Goal: Information Seeking & Learning: Learn about a topic

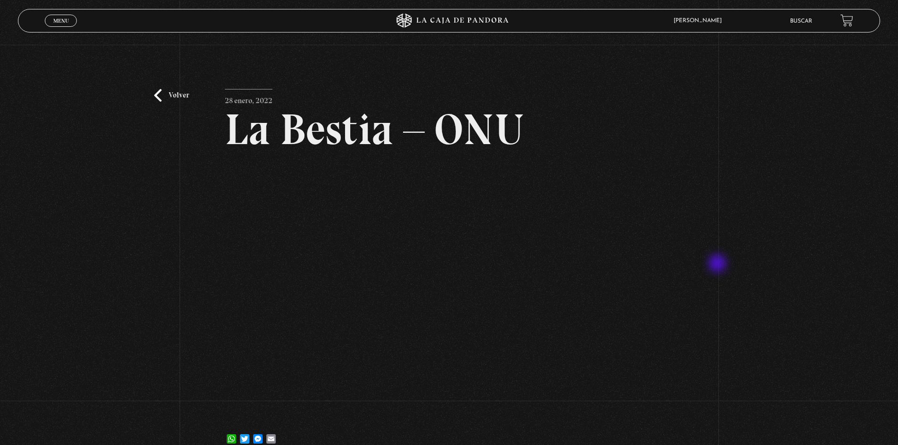
drag, startPoint x: 719, startPoint y: 264, endPoint x: 714, endPoint y: 253, distance: 12.2
click at [719, 263] on div "Volver [DATE] La Bestia – ONU WhatsApp Twitter Messenger Email" at bounding box center [449, 253] width 898 height 416
click at [210, 144] on div "Volver 28 enero, 2022 La Bestia – ONU WhatsApp Twitter Messenger Email" at bounding box center [449, 253] width 898 height 416
click at [812, 23] on link "Buscar" at bounding box center [801, 21] width 22 height 6
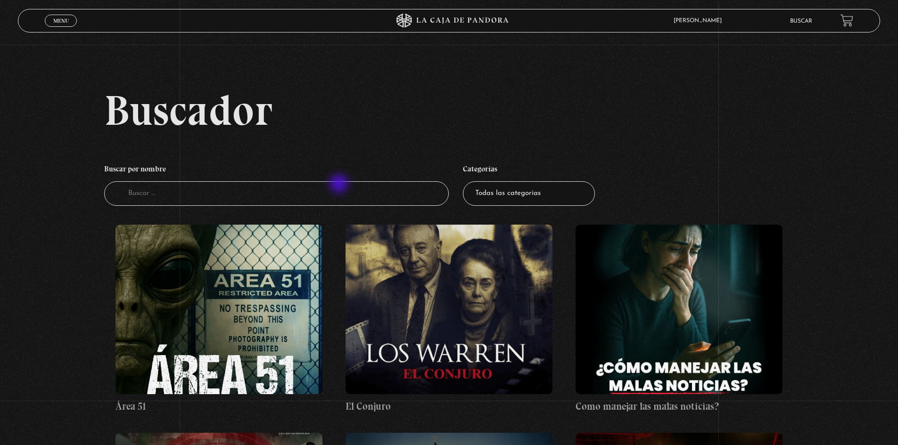
click at [340, 185] on input "Buscador" at bounding box center [276, 193] width 345 height 25
type input "bestia"
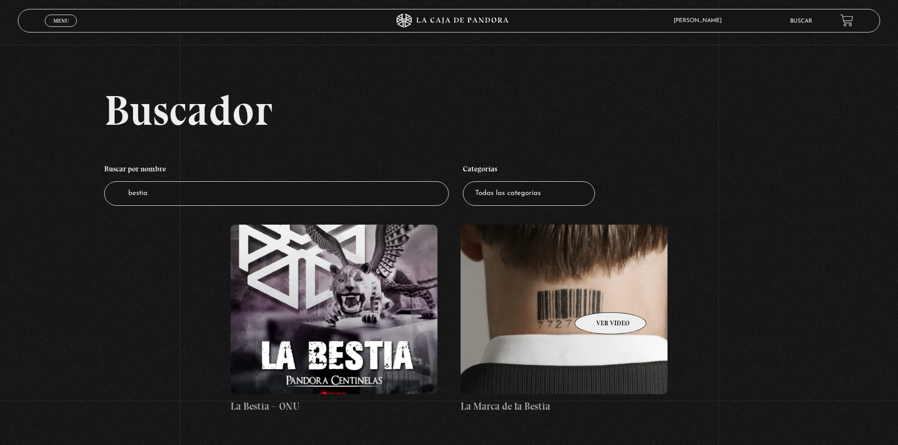
click at [598, 298] on figure at bounding box center [563, 310] width 207 height 170
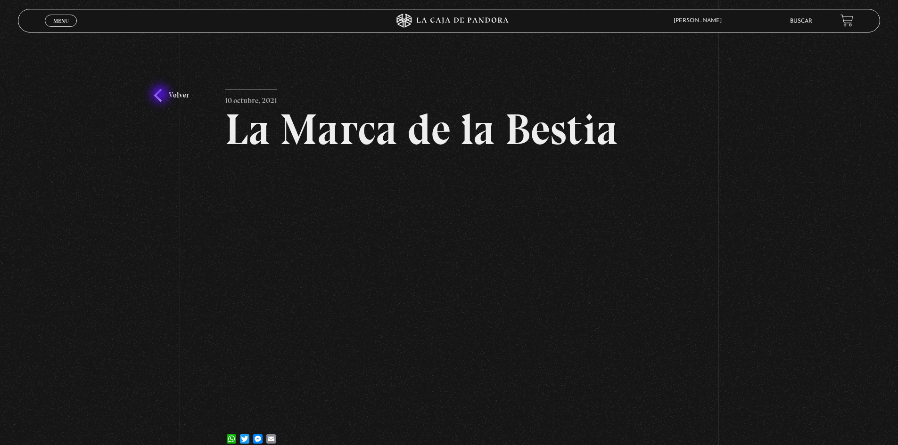
click at [161, 95] on link "Volver" at bounding box center [171, 95] width 35 height 13
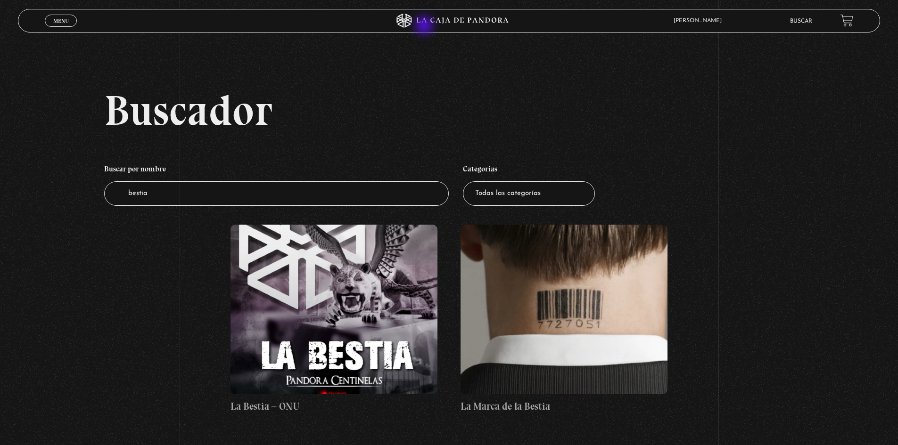
click at [422, 23] on icon at bounding box center [449, 21] width 270 height 14
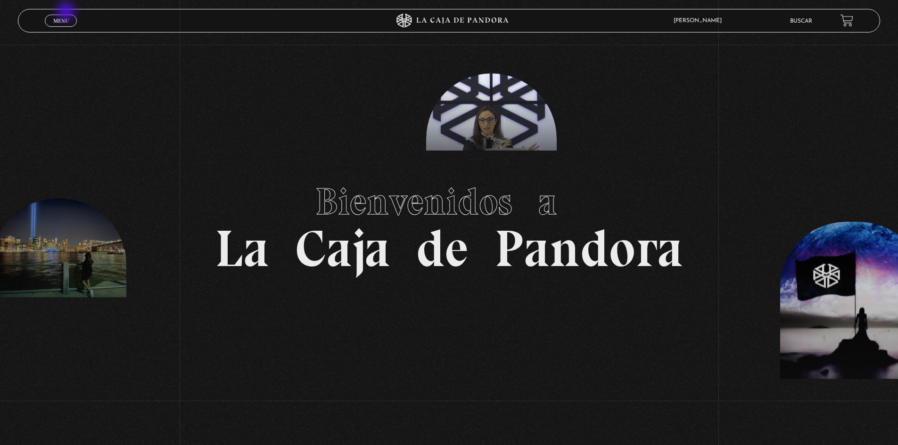
click at [60, 12] on div "Menu Cerrar" at bounding box center [180, 20] width 270 height 23
click at [60, 16] on link "Menu Cerrar" at bounding box center [61, 21] width 32 height 12
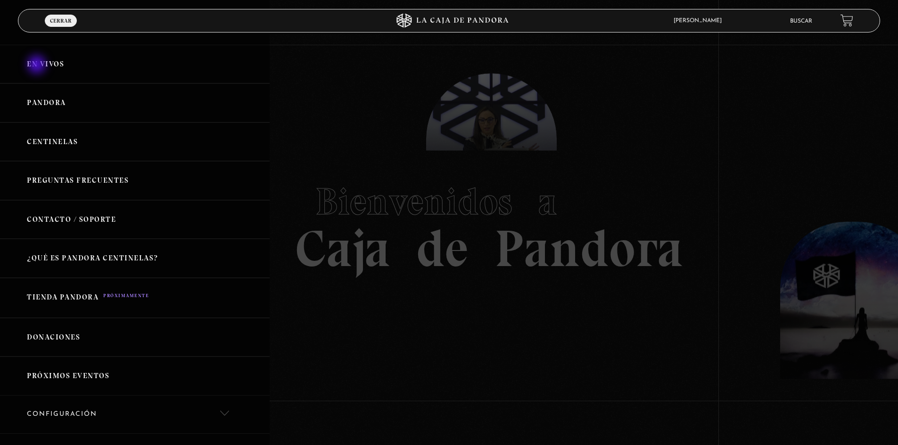
click at [38, 66] on link "En vivos" at bounding box center [135, 64] width 270 height 39
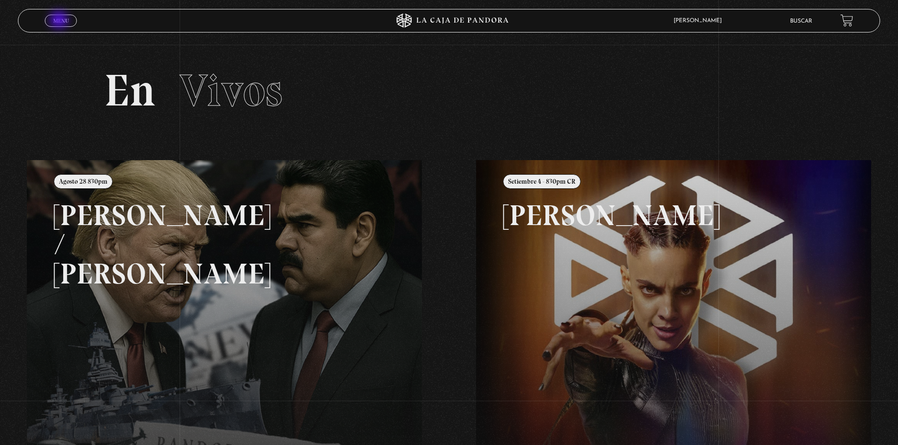
click at [60, 21] on span "Menu" at bounding box center [61, 21] width 16 height 6
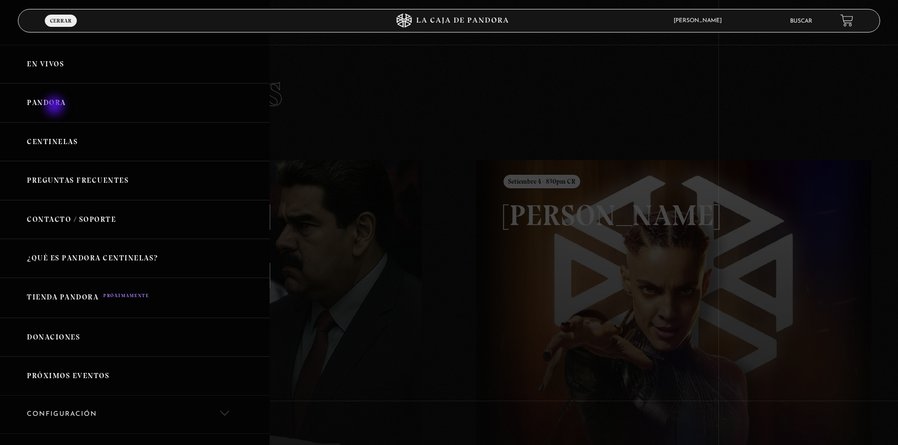
click at [56, 107] on link "Pandora" at bounding box center [135, 102] width 270 height 39
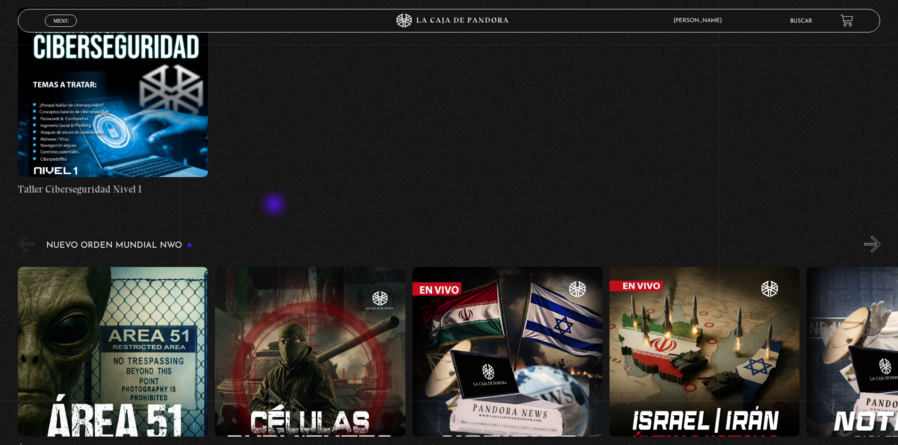
scroll to position [566, 0]
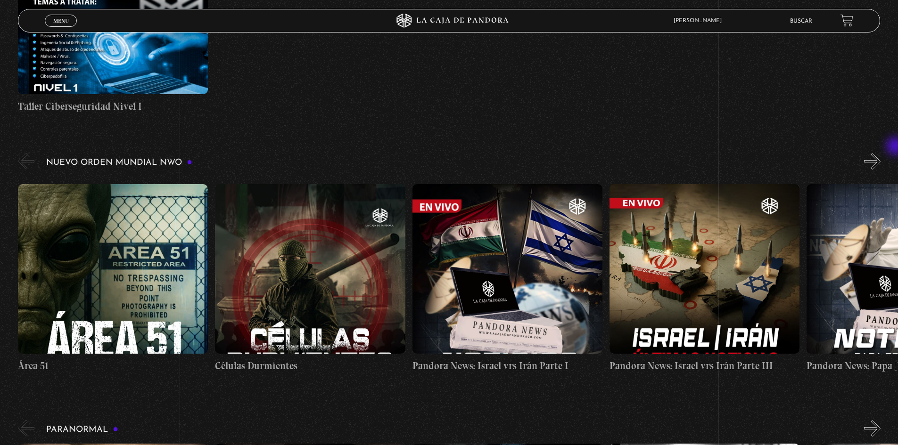
click at [880, 162] on button "»" at bounding box center [872, 161] width 16 height 16
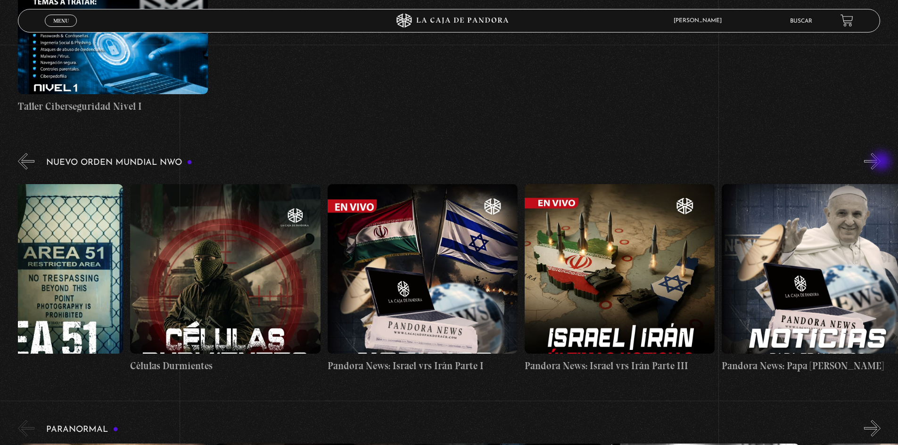
click at [880, 162] on button "»" at bounding box center [872, 161] width 16 height 16
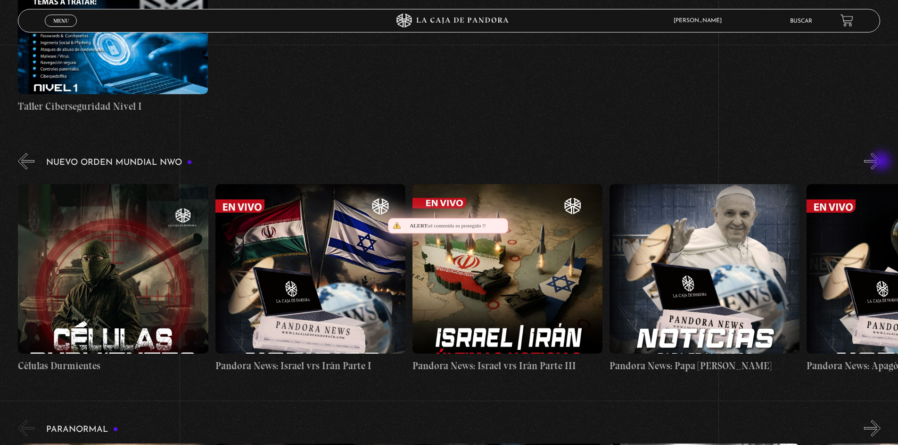
click at [880, 162] on button "»" at bounding box center [872, 161] width 16 height 16
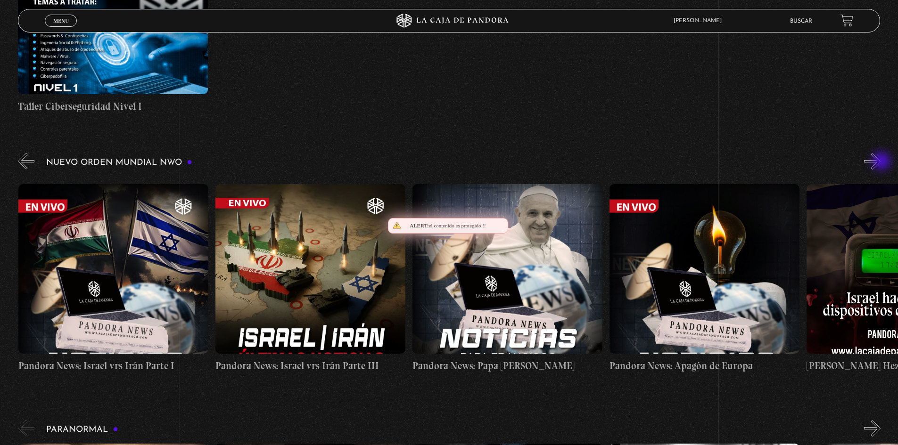
click at [880, 162] on button "»" at bounding box center [872, 161] width 16 height 16
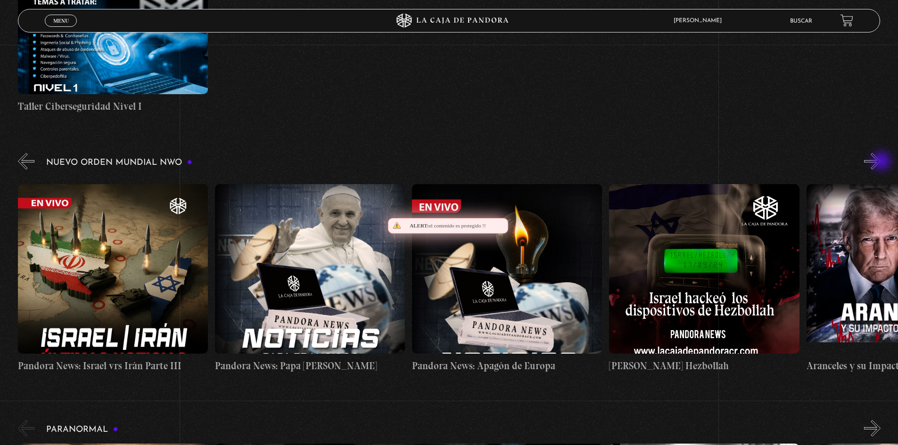
click at [880, 162] on button "»" at bounding box center [872, 161] width 16 height 16
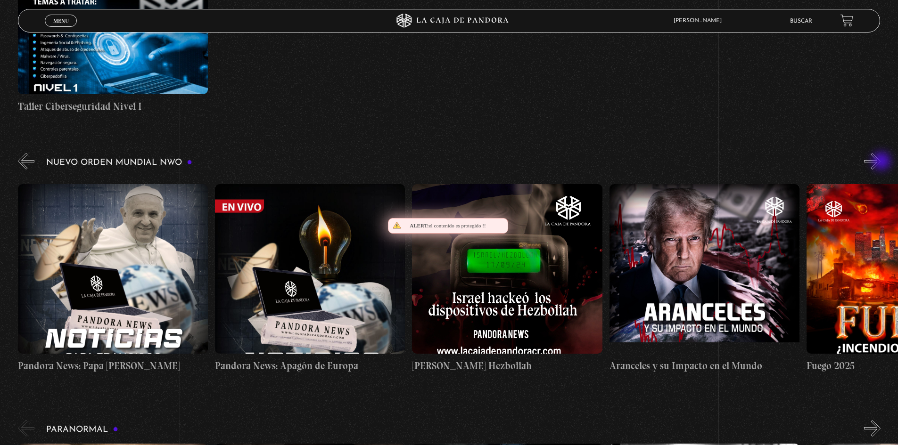
click at [880, 162] on button "»" at bounding box center [872, 161] width 16 height 16
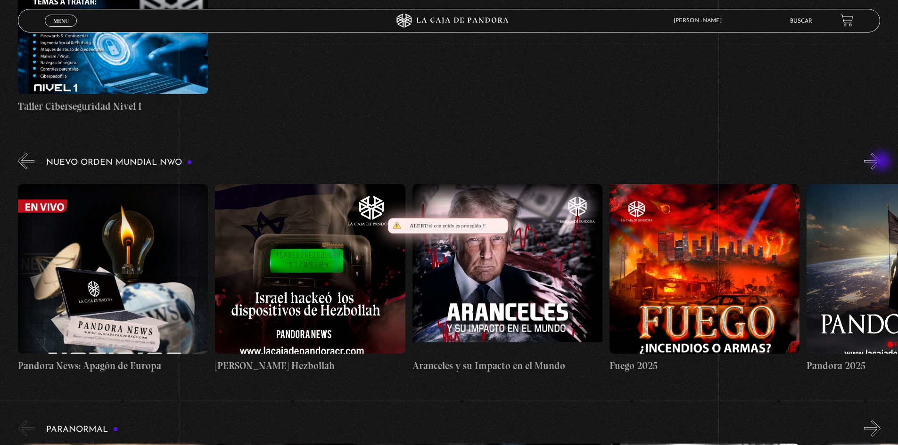
click at [880, 162] on button "»" at bounding box center [872, 161] width 16 height 16
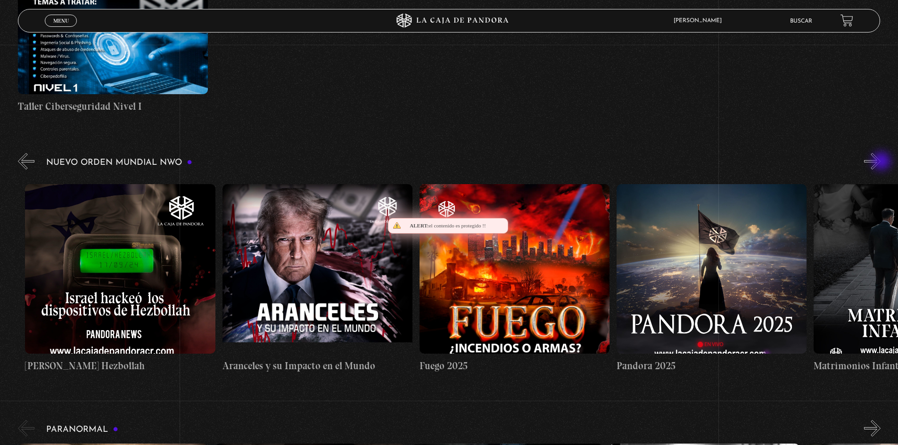
click at [880, 162] on button "»" at bounding box center [872, 161] width 16 height 16
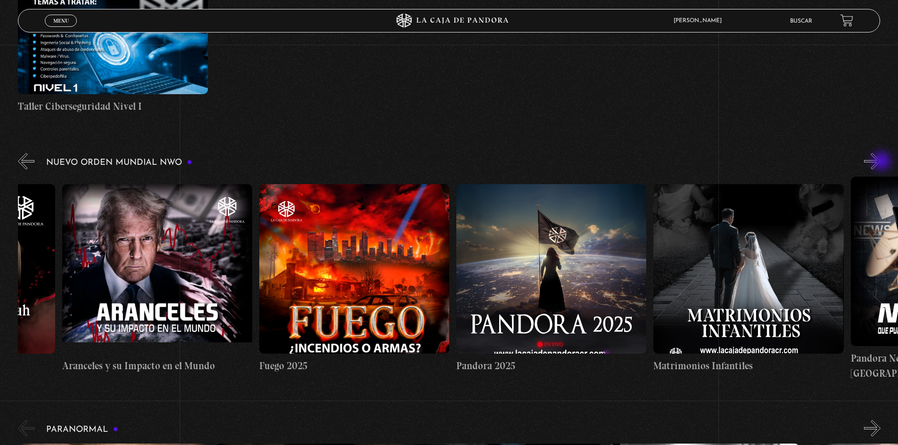
click at [880, 162] on button "»" at bounding box center [872, 161] width 16 height 16
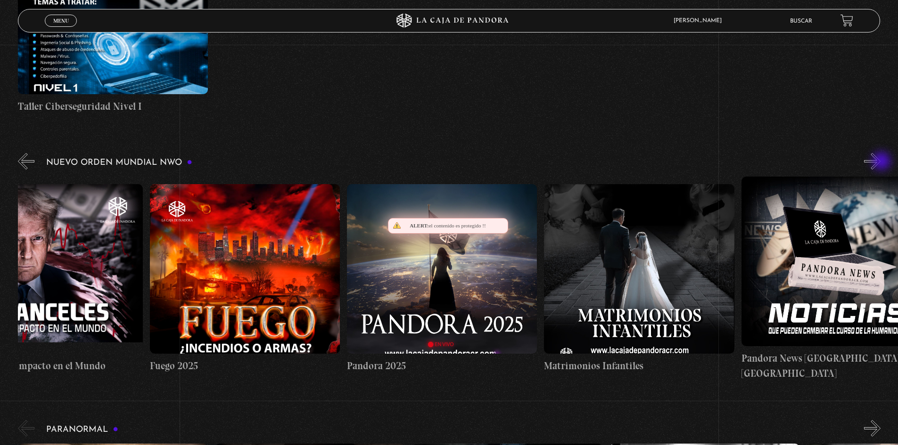
click at [880, 162] on button "»" at bounding box center [872, 161] width 16 height 16
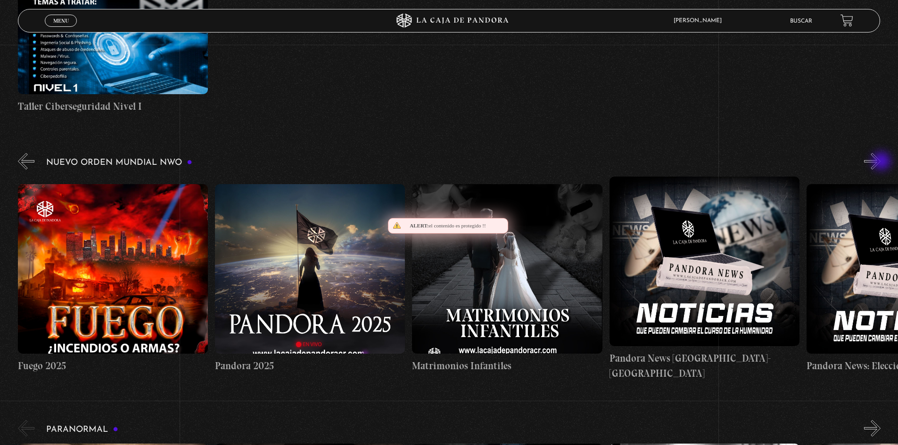
click at [880, 162] on button "»" at bounding box center [872, 161] width 16 height 16
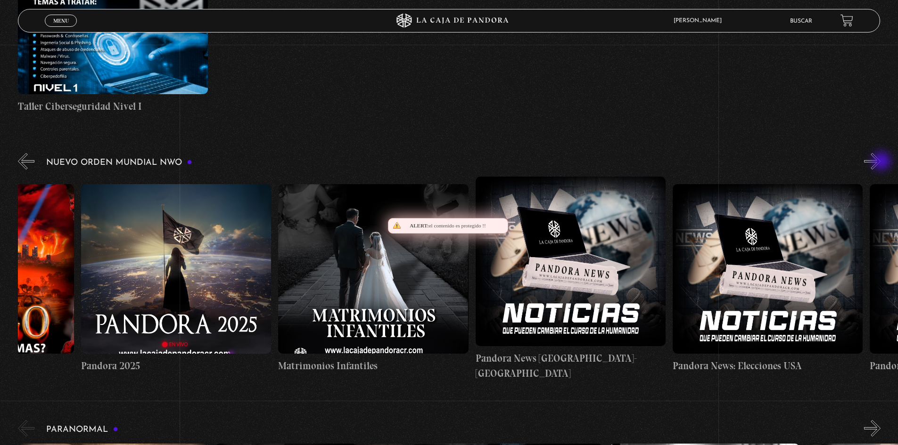
click at [880, 162] on button "»" at bounding box center [872, 161] width 16 height 16
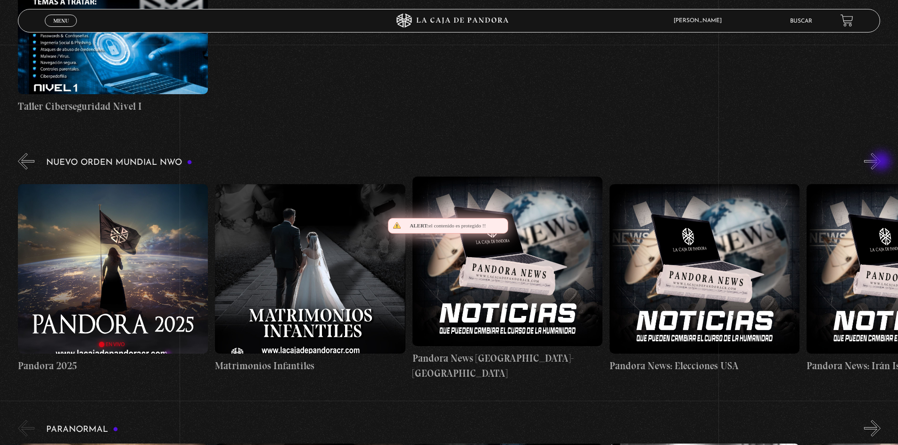
click at [880, 162] on button "»" at bounding box center [872, 161] width 16 height 16
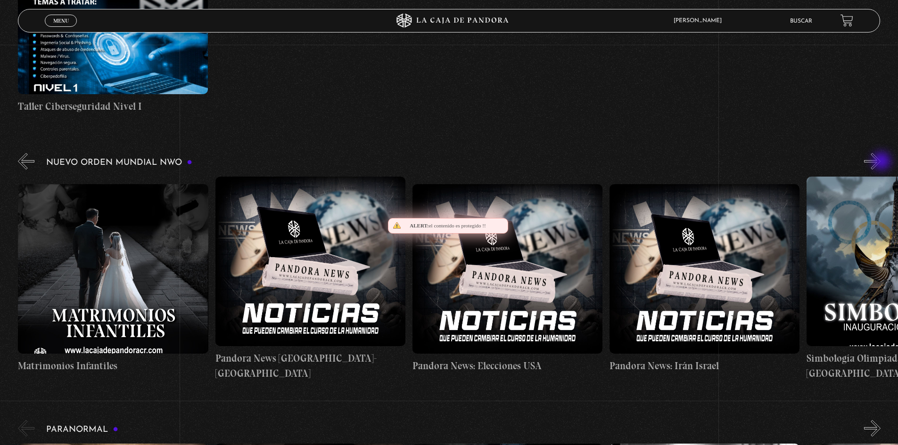
click at [880, 162] on button "»" at bounding box center [872, 161] width 16 height 16
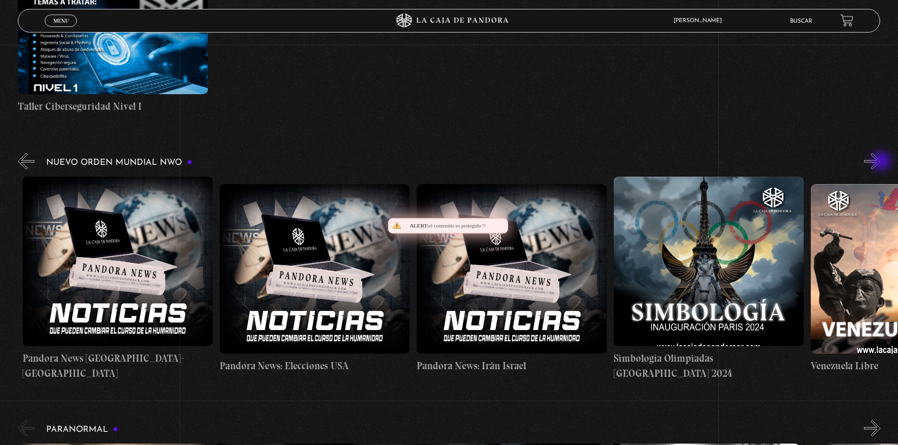
click at [880, 162] on button "»" at bounding box center [872, 161] width 16 height 16
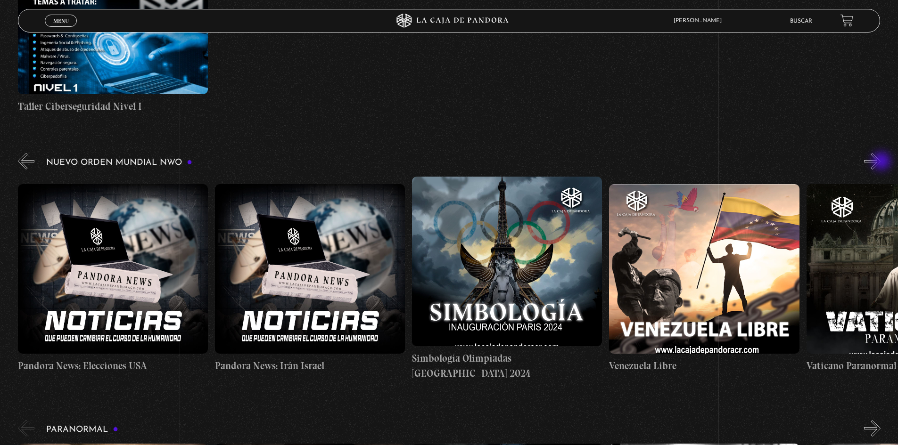
click at [880, 162] on button "»" at bounding box center [872, 161] width 16 height 16
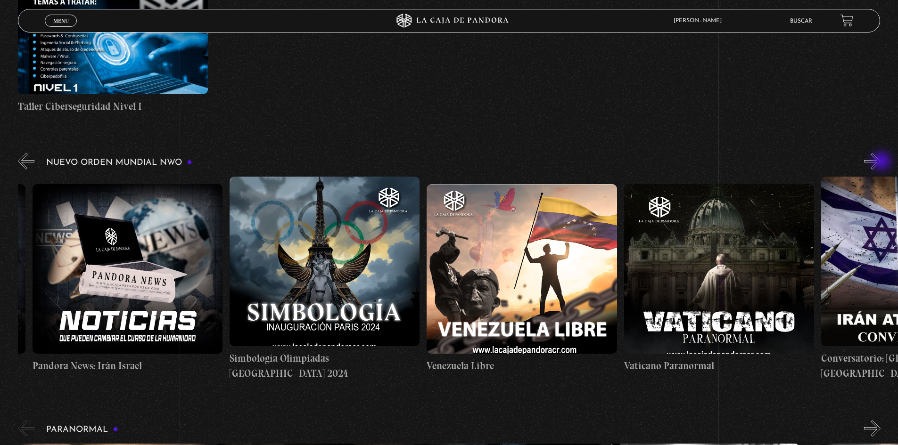
click at [880, 162] on button "»" at bounding box center [872, 161] width 16 height 16
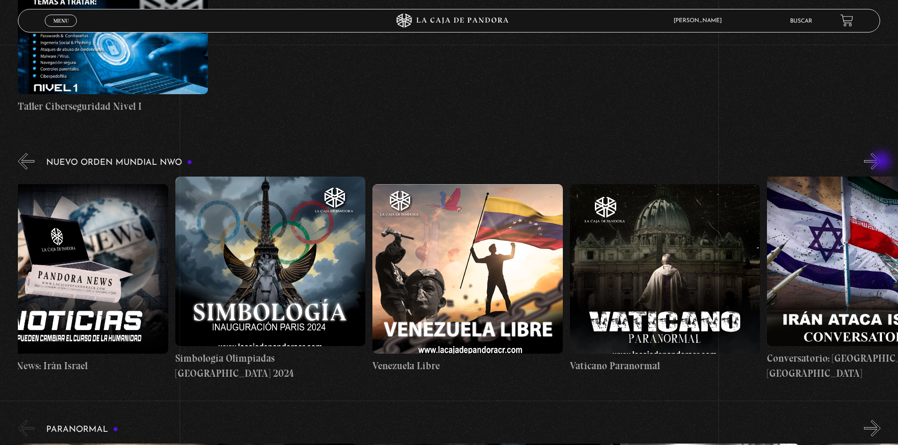
click at [880, 162] on button "»" at bounding box center [872, 161] width 16 height 16
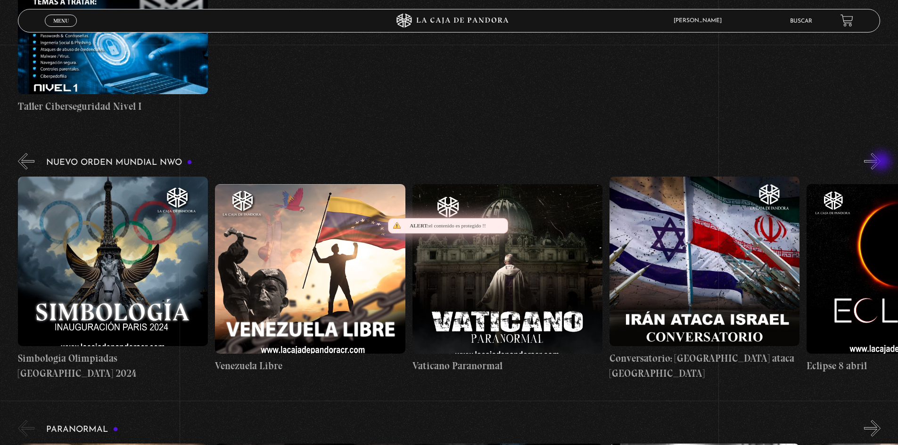
click at [880, 162] on button "»" at bounding box center [872, 161] width 16 height 16
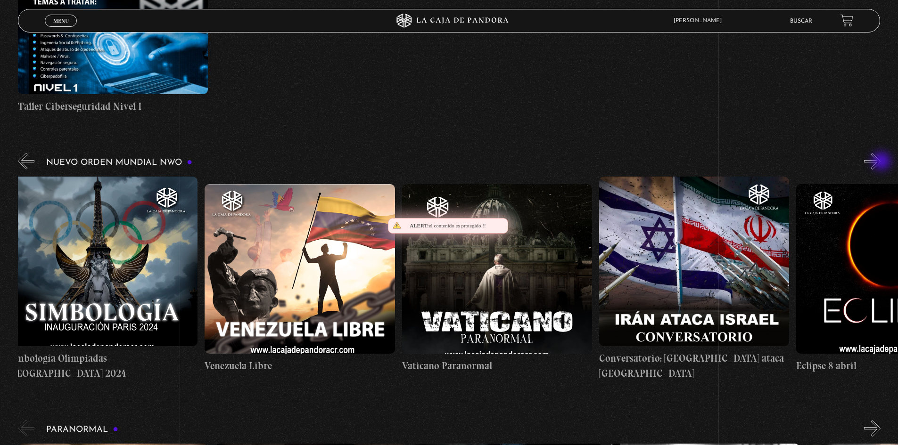
click at [880, 162] on button "»" at bounding box center [872, 161] width 16 height 16
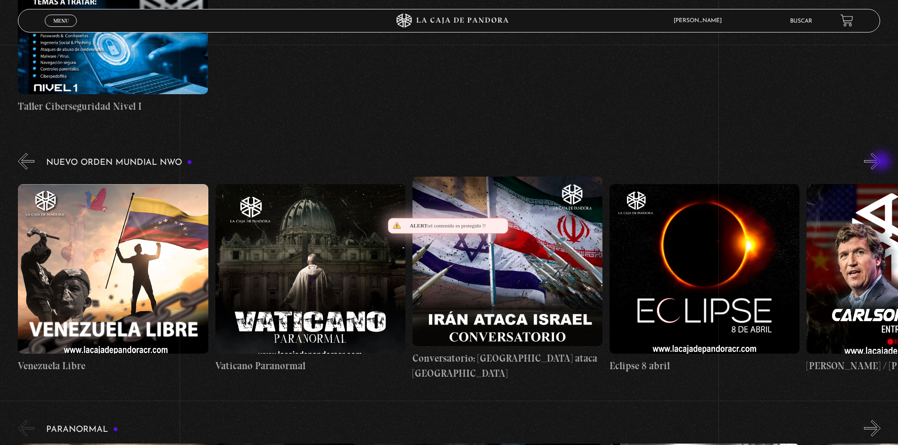
click at [880, 162] on button "»" at bounding box center [872, 161] width 16 height 16
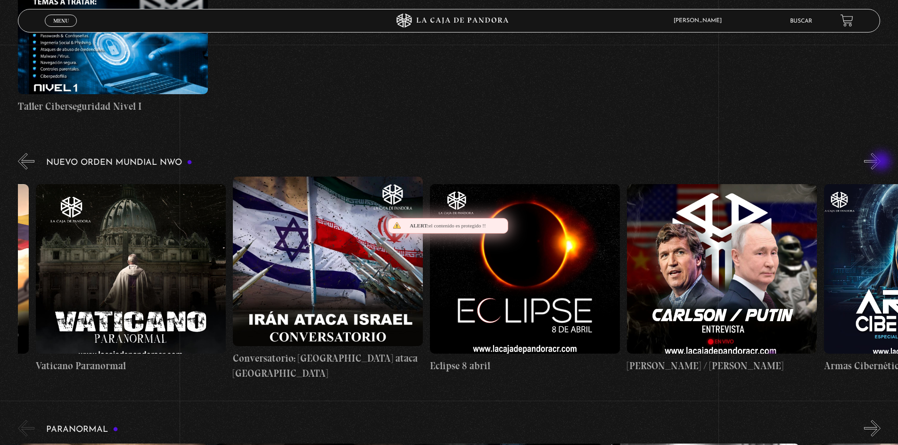
click at [880, 162] on button "»" at bounding box center [872, 161] width 16 height 16
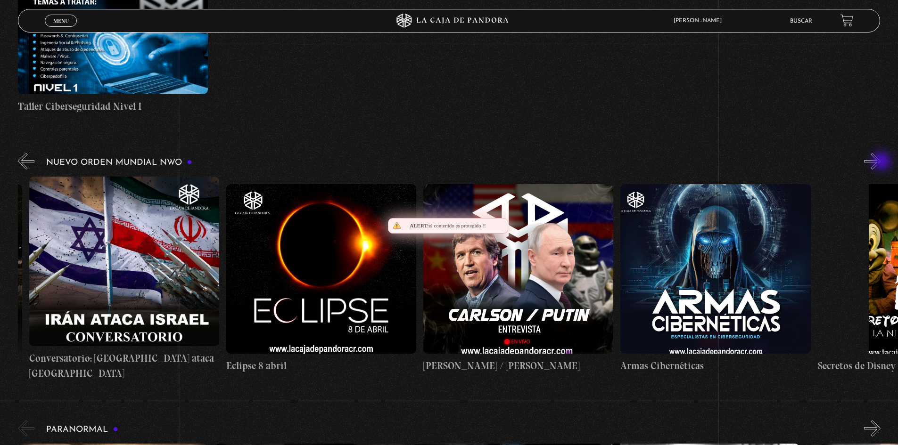
click at [880, 162] on button "»" at bounding box center [872, 161] width 16 height 16
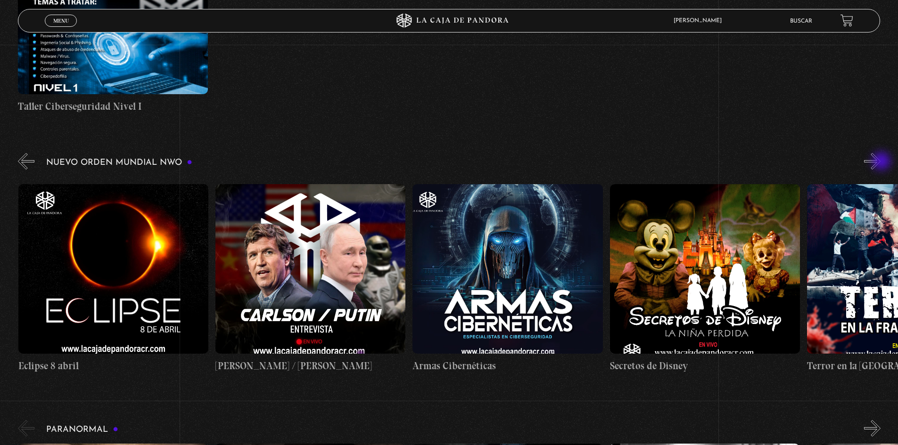
scroll to position [0, 3548]
click at [880, 162] on button "»" at bounding box center [872, 161] width 16 height 16
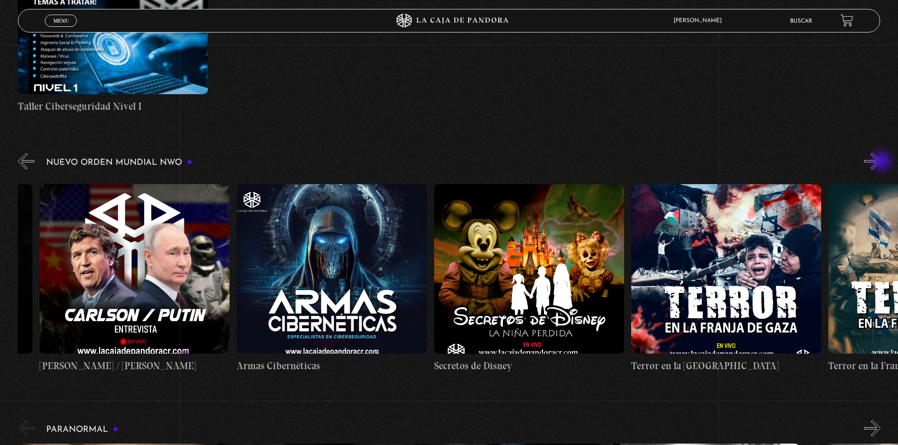
click at [880, 162] on button "»" at bounding box center [872, 161] width 16 height 16
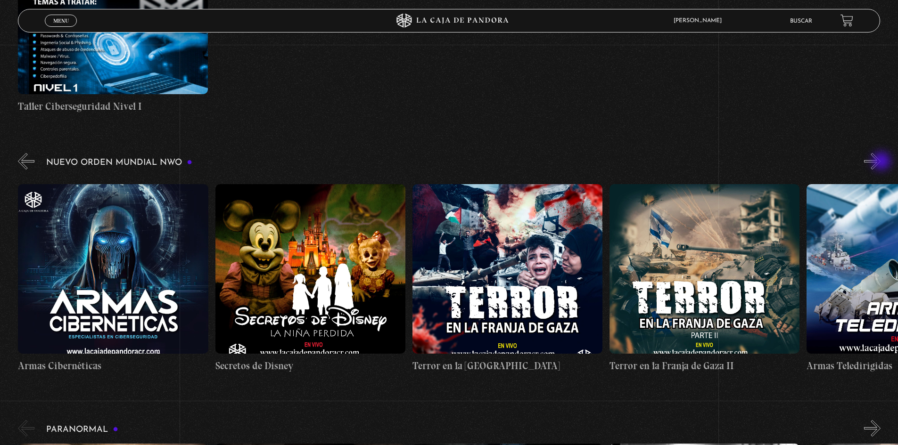
click at [880, 162] on button "»" at bounding box center [872, 161] width 16 height 16
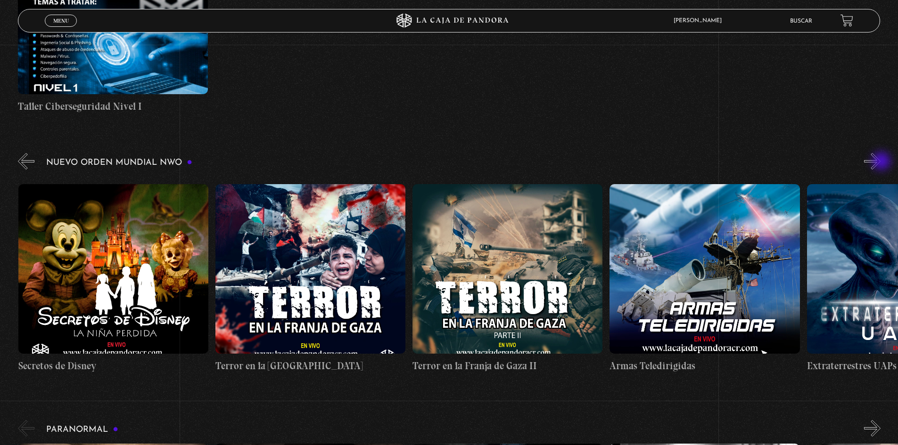
click at [880, 162] on button "»" at bounding box center [872, 161] width 16 height 16
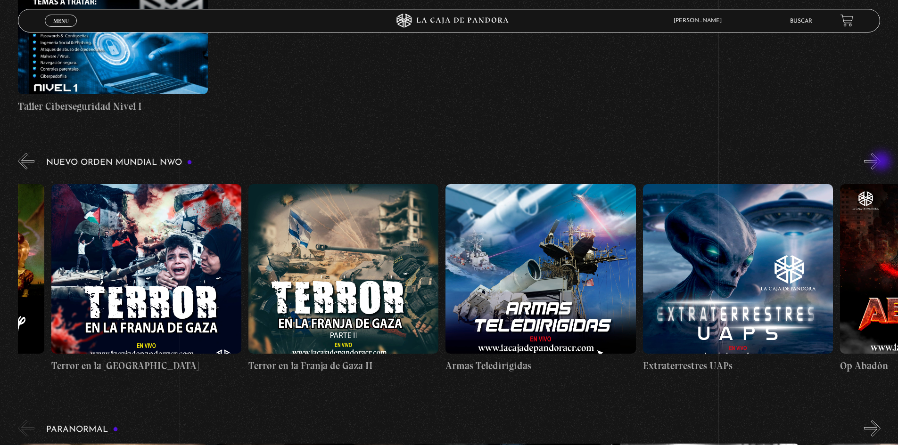
click at [880, 162] on button "»" at bounding box center [872, 161] width 16 height 16
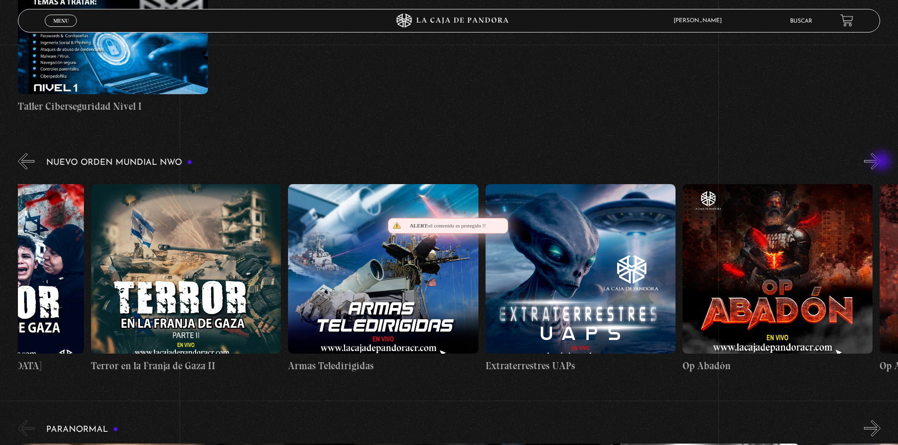
click at [880, 162] on button "»" at bounding box center [872, 161] width 16 height 16
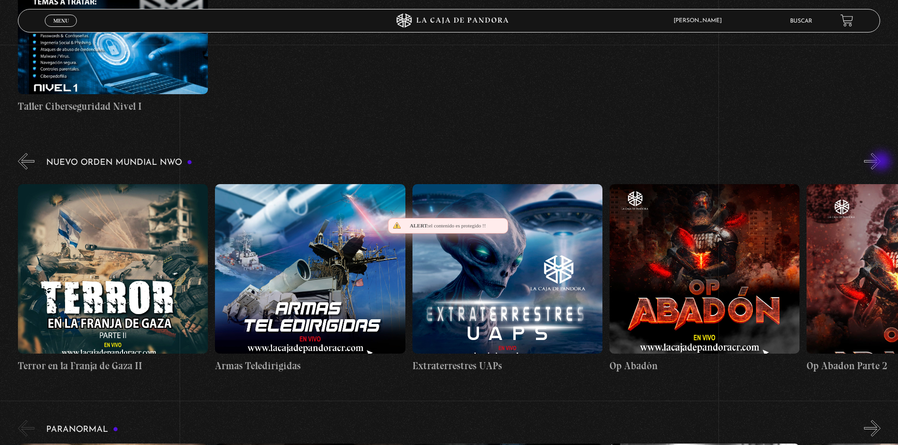
click at [880, 162] on button "»" at bounding box center [872, 161] width 16 height 16
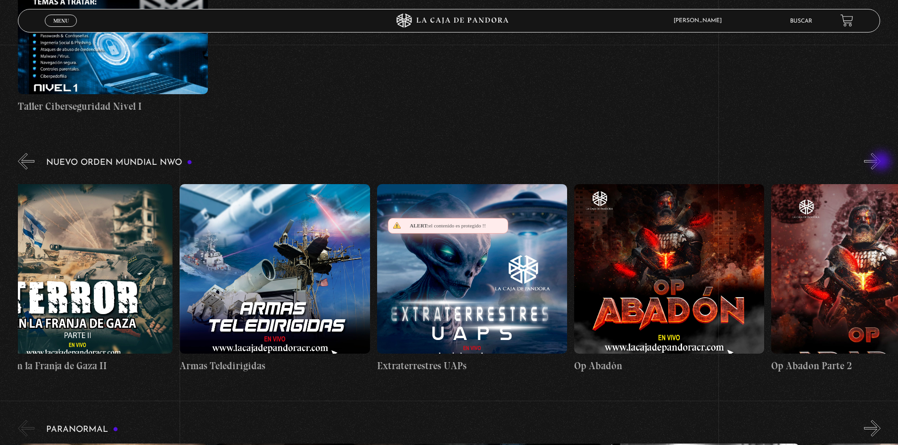
click at [880, 162] on button "»" at bounding box center [872, 161] width 16 height 16
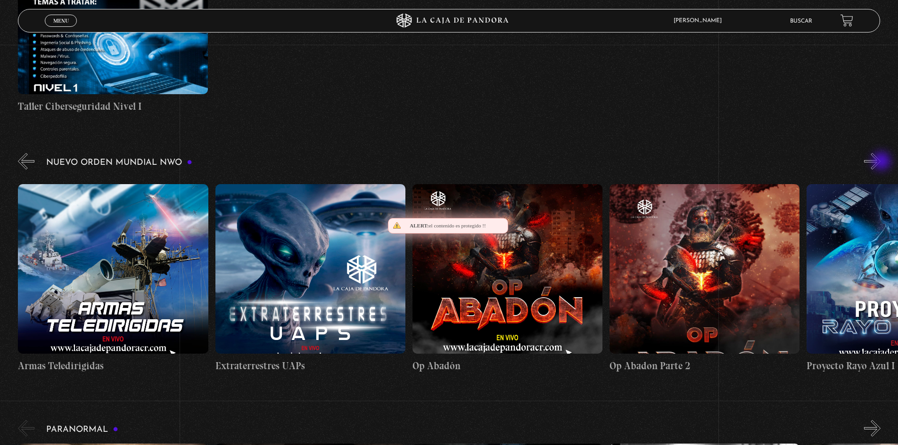
click at [880, 162] on button "»" at bounding box center [872, 161] width 16 height 16
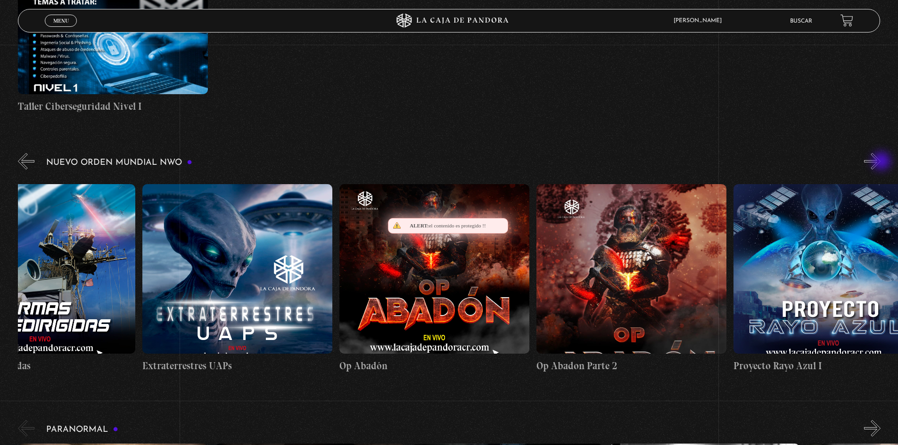
click at [880, 162] on button "»" at bounding box center [872, 161] width 16 height 16
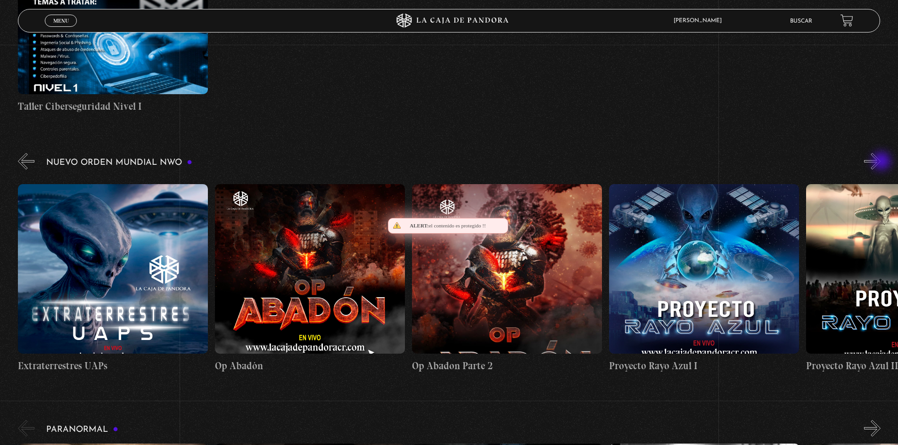
click at [880, 162] on button "»" at bounding box center [872, 161] width 16 height 16
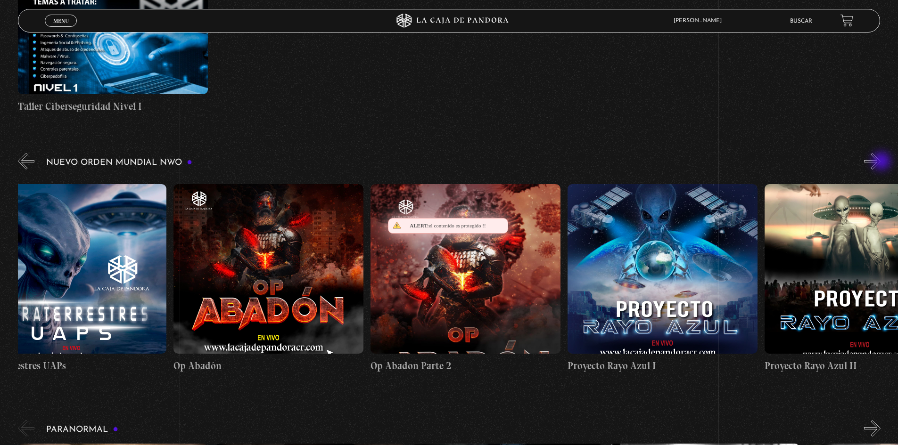
click at [880, 162] on button "»" at bounding box center [872, 161] width 16 height 16
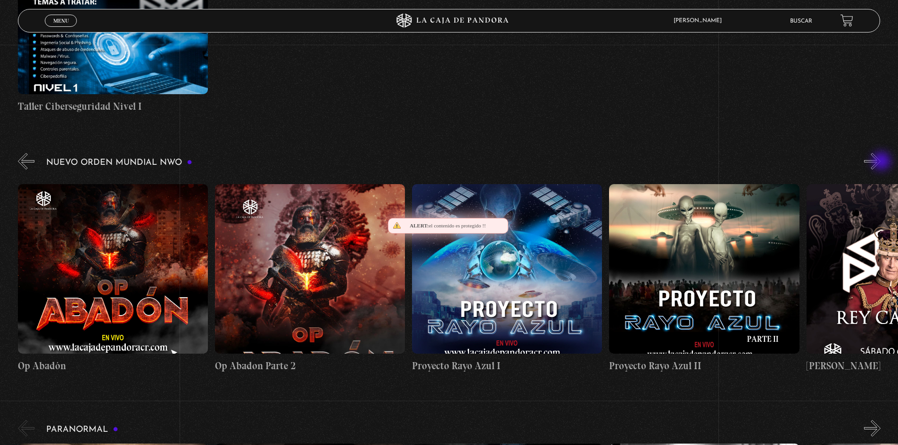
click at [880, 162] on button "»" at bounding box center [872, 161] width 16 height 16
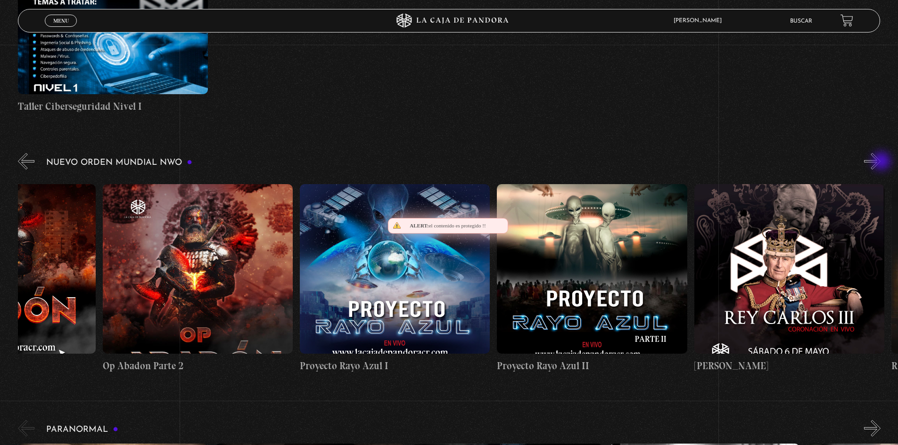
click at [880, 162] on button "»" at bounding box center [872, 161] width 16 height 16
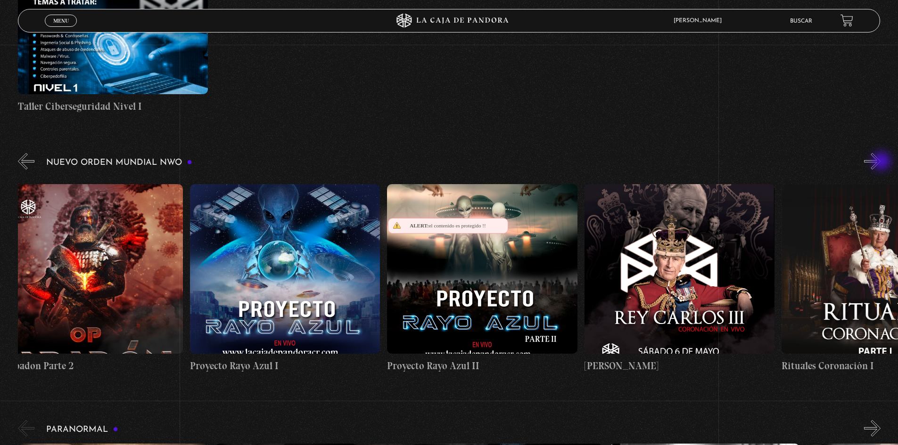
click at [880, 162] on button "»" at bounding box center [872, 161] width 16 height 16
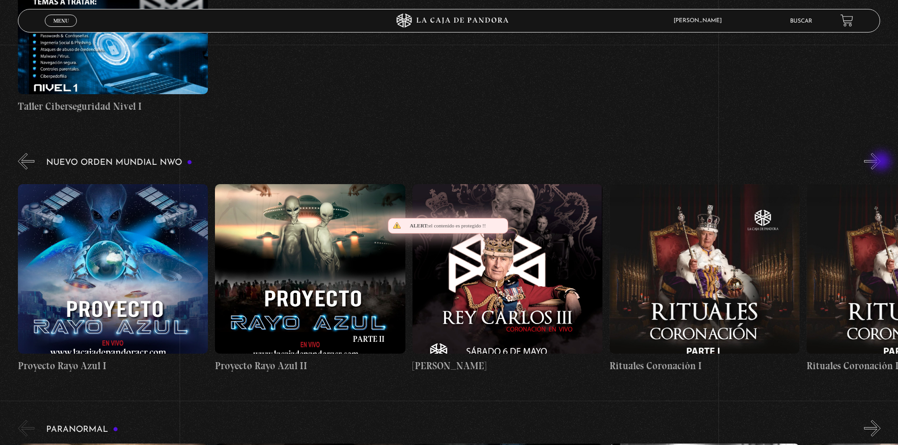
click at [880, 162] on button "»" at bounding box center [872, 161] width 16 height 16
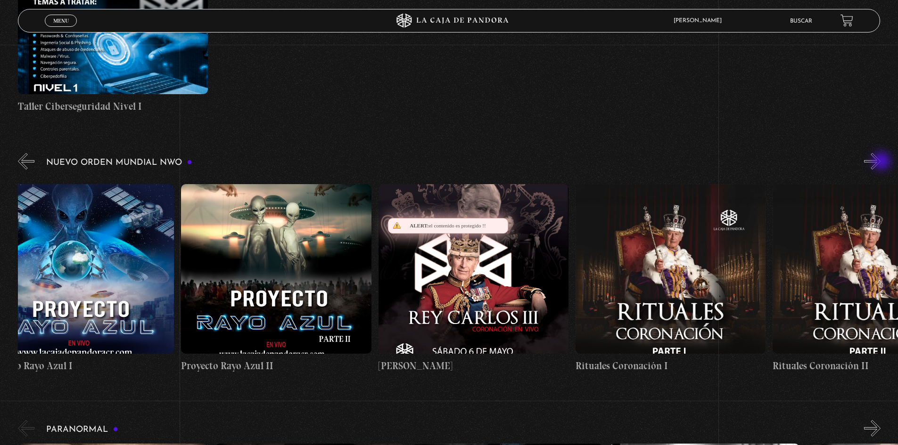
click at [880, 162] on button "»" at bounding box center [872, 161] width 16 height 16
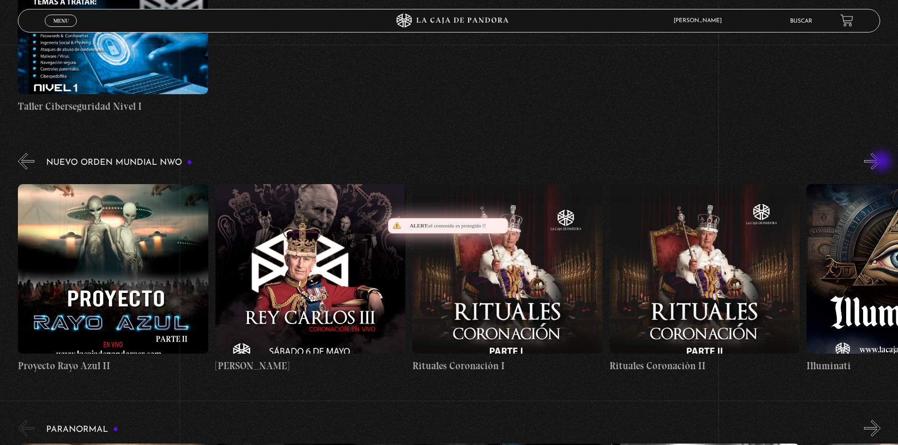
click at [880, 162] on button "»" at bounding box center [872, 161] width 16 height 16
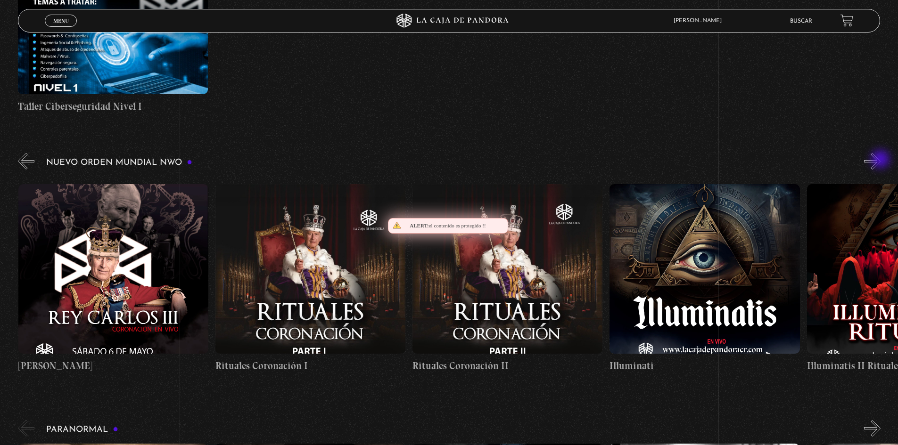
click at [880, 160] on button "»" at bounding box center [872, 161] width 16 height 16
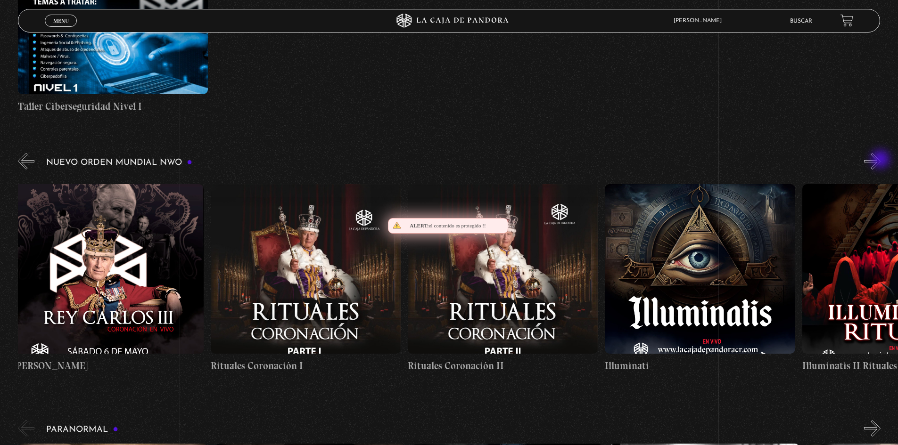
click at [880, 160] on button "»" at bounding box center [872, 161] width 16 height 16
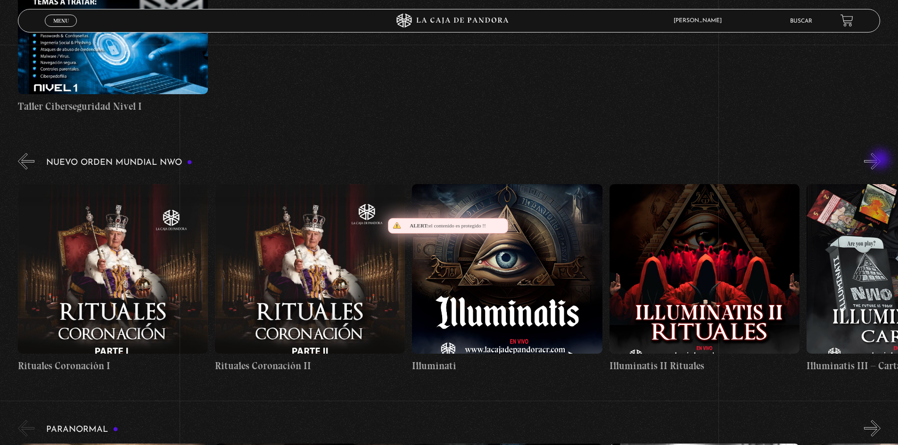
click at [880, 160] on button "»" at bounding box center [872, 161] width 16 height 16
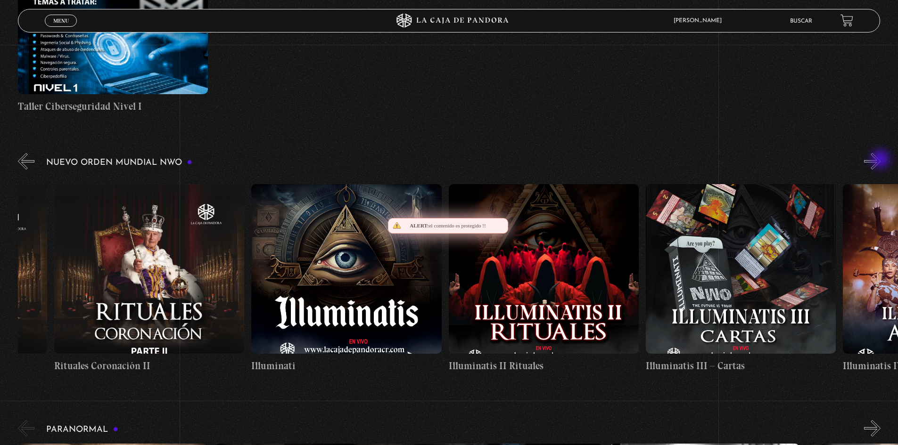
click at [880, 160] on button "»" at bounding box center [872, 161] width 16 height 16
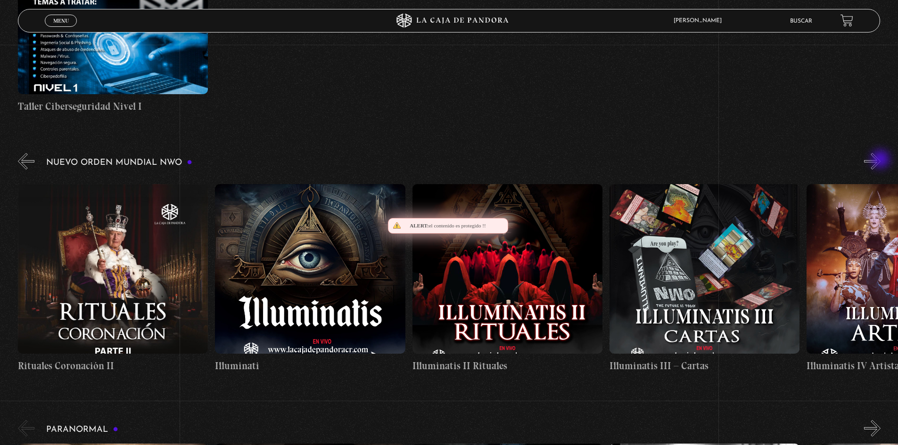
click at [880, 160] on button "»" at bounding box center [872, 161] width 16 height 16
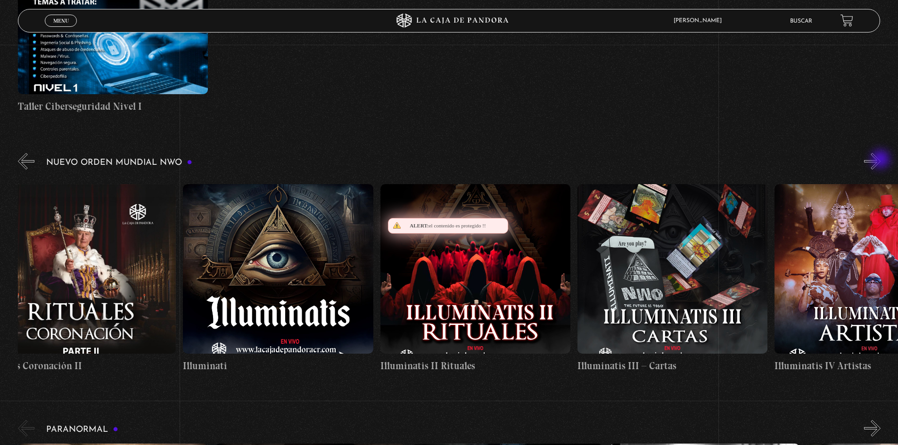
click at [880, 160] on button "»" at bounding box center [872, 161] width 16 height 16
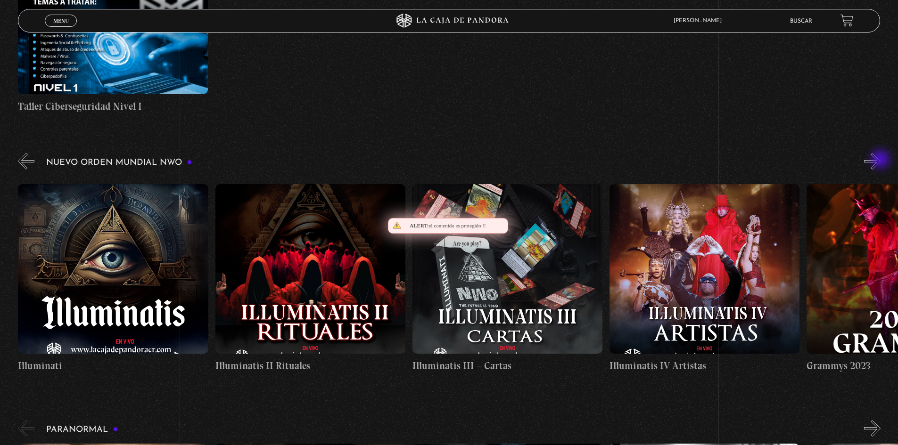
click at [880, 160] on button "»" at bounding box center [872, 161] width 16 height 16
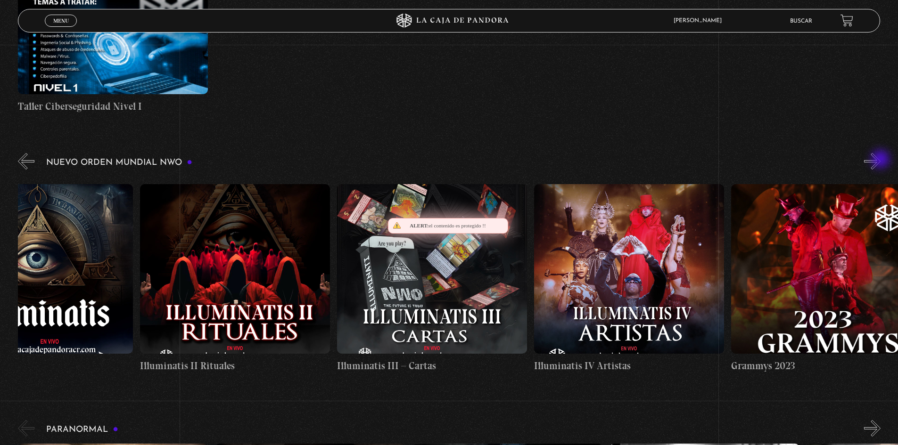
click at [880, 160] on button "»" at bounding box center [872, 161] width 16 height 16
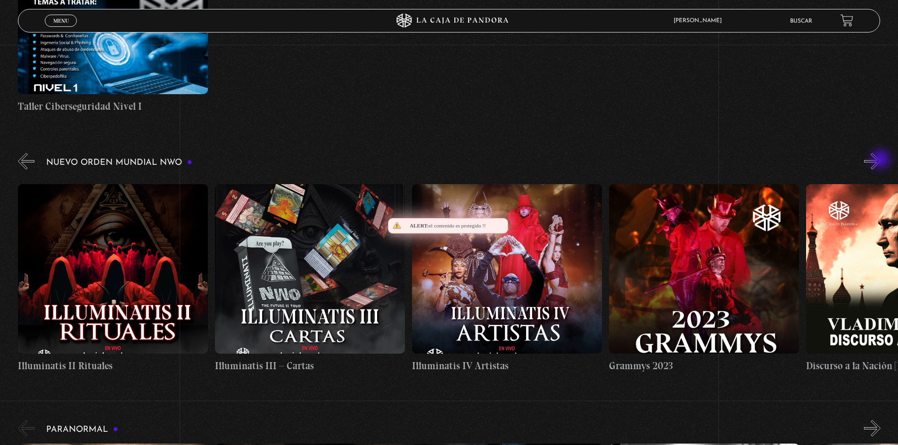
click at [880, 160] on button "»" at bounding box center [872, 161] width 16 height 16
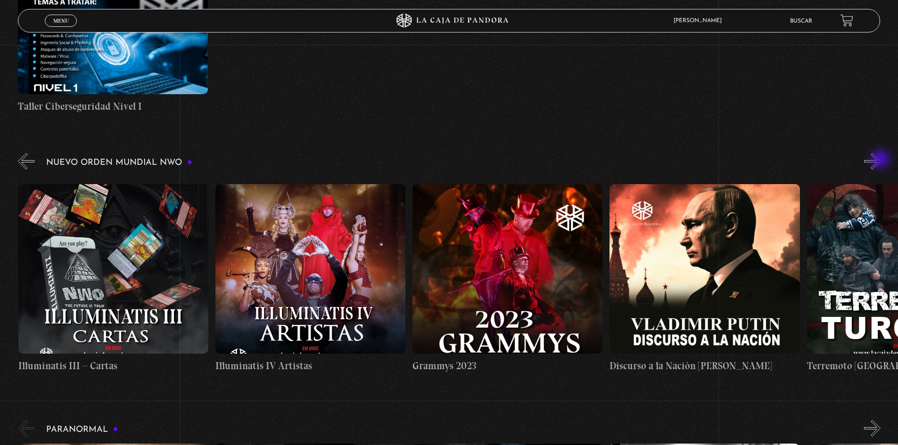
scroll to position [0, 6899]
click at [880, 160] on button "»" at bounding box center [872, 161] width 16 height 16
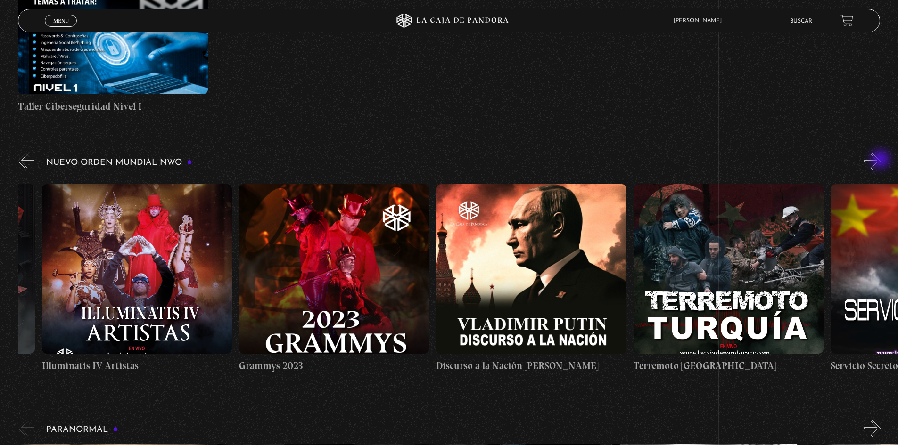
click at [880, 160] on button "»" at bounding box center [872, 161] width 16 height 16
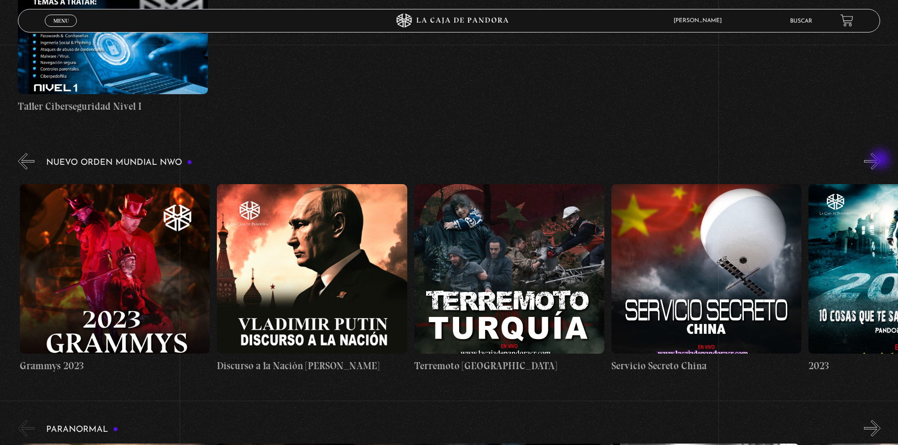
click at [880, 160] on button "»" at bounding box center [872, 161] width 16 height 16
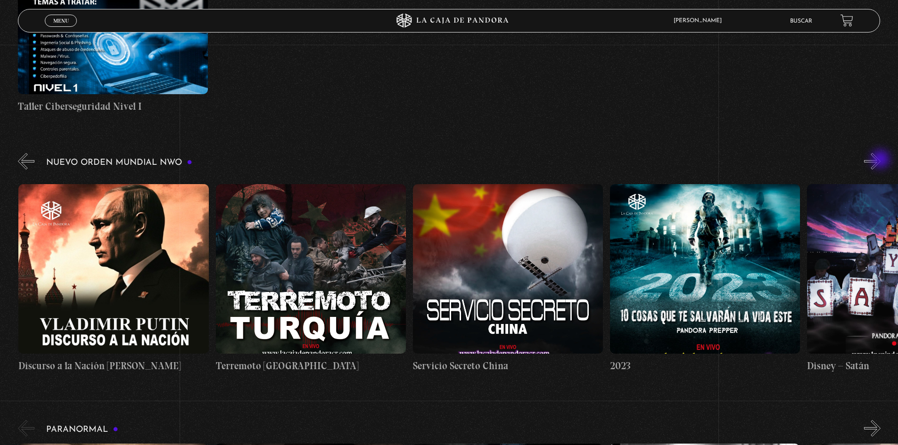
click at [880, 160] on button "»" at bounding box center [872, 161] width 16 height 16
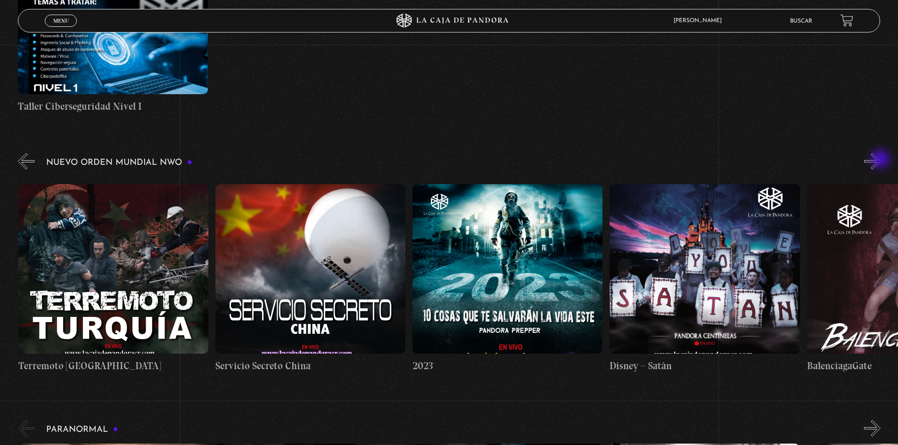
click at [880, 160] on button "»" at bounding box center [872, 161] width 16 height 16
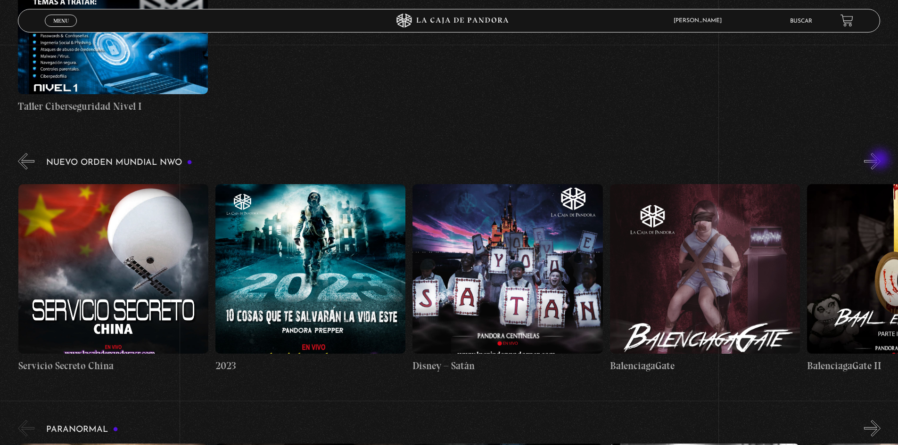
scroll to position [0, 7885]
click at [879, 160] on button "»" at bounding box center [872, 161] width 16 height 16
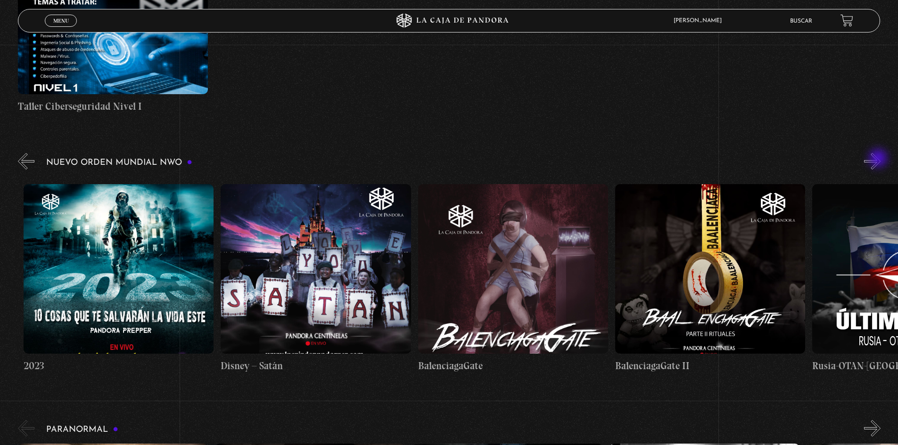
click at [879, 159] on button "»" at bounding box center [872, 161] width 16 height 16
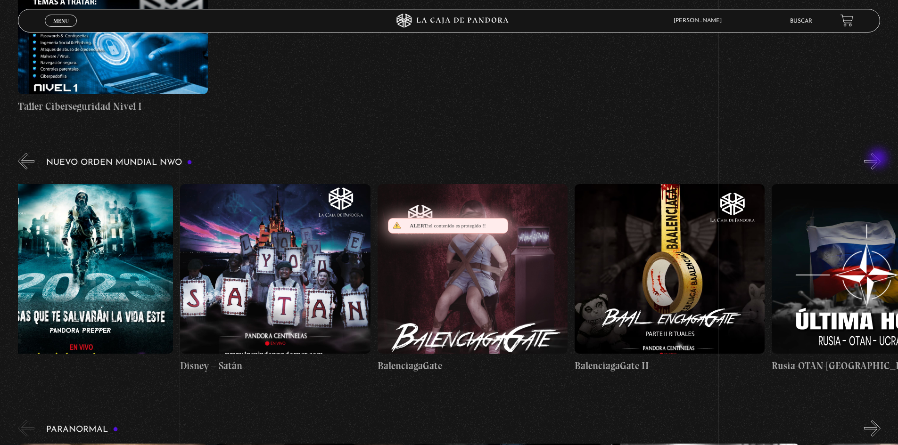
scroll to position [0, 8279]
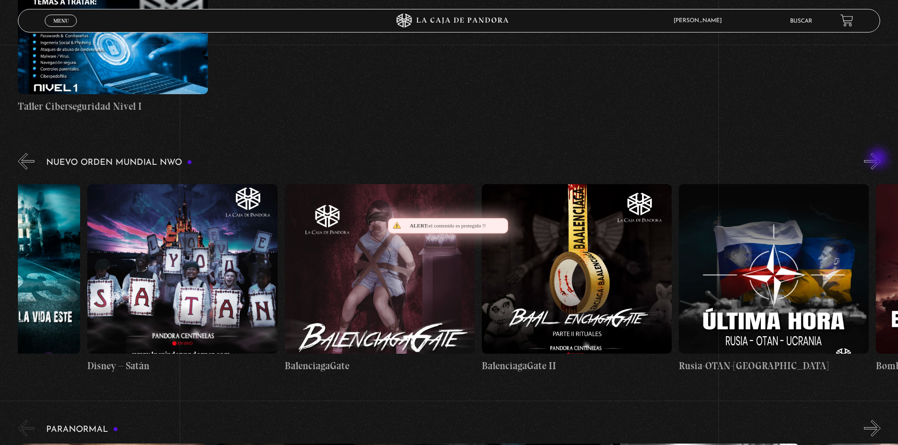
click at [879, 159] on button "»" at bounding box center [872, 161] width 16 height 16
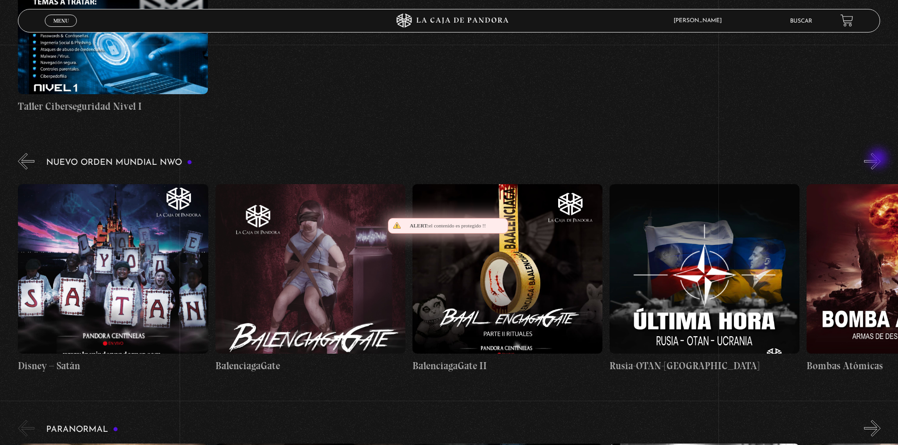
click at [879, 159] on button "»" at bounding box center [872, 161] width 16 height 16
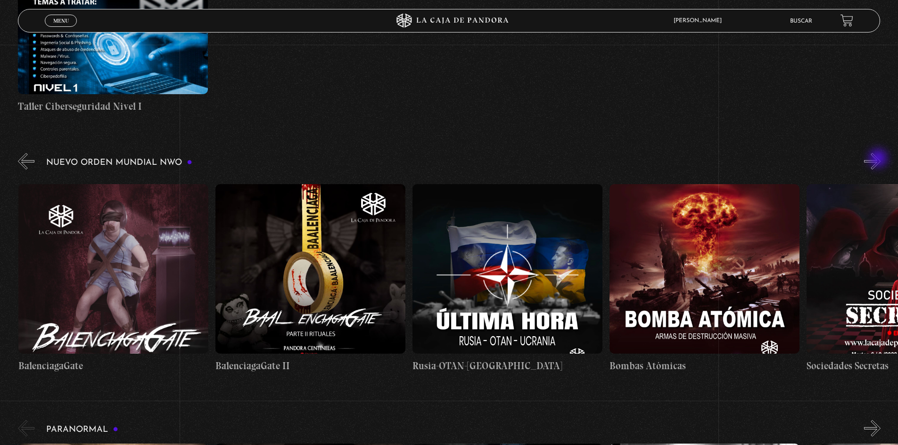
scroll to position [0, 8476]
click at [878, 159] on button "»" at bounding box center [872, 161] width 16 height 16
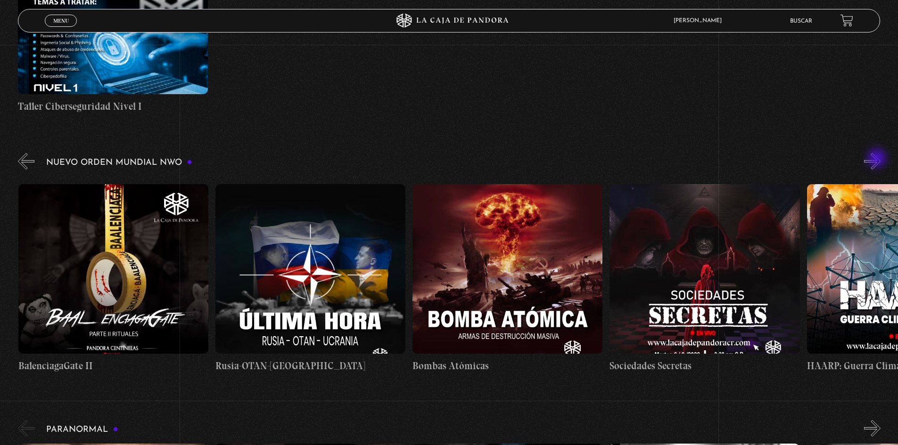
scroll to position [0, 8673]
click at [877, 159] on button "»" at bounding box center [872, 161] width 16 height 16
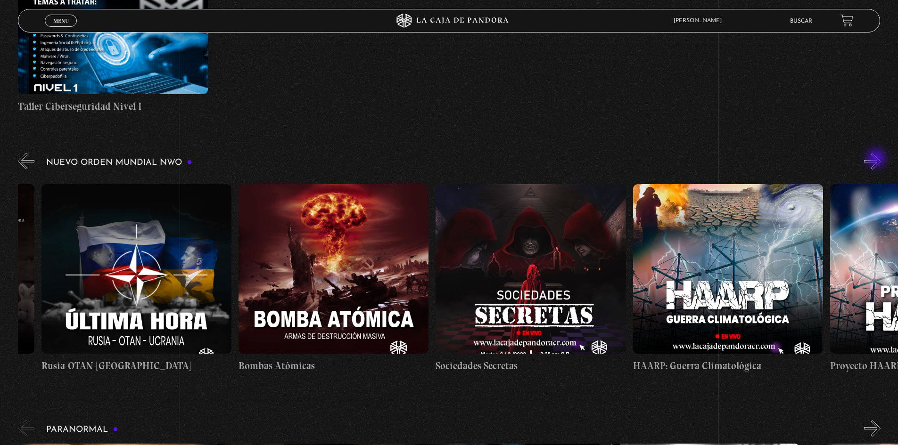
click at [877, 159] on button "»" at bounding box center [872, 161] width 16 height 16
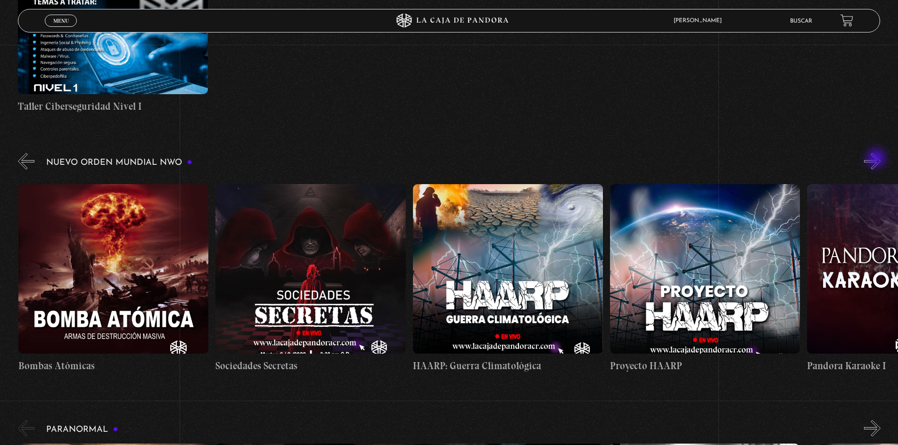
click at [877, 159] on button "»" at bounding box center [872, 161] width 16 height 16
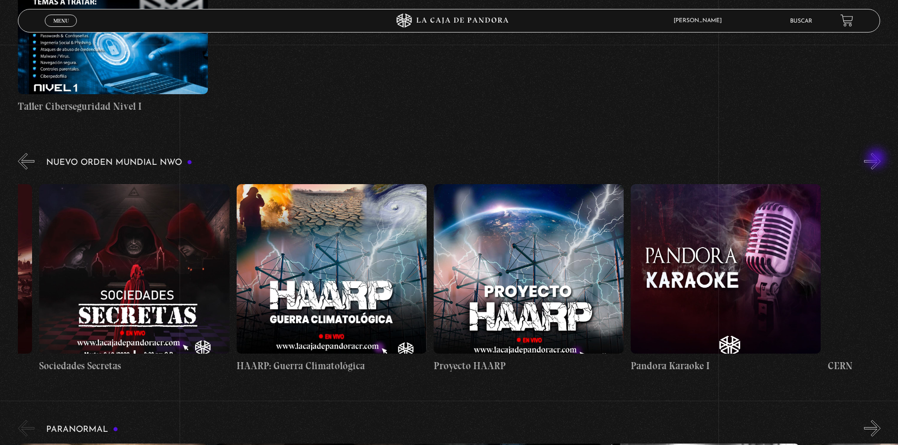
click at [877, 159] on button "»" at bounding box center [872, 161] width 16 height 16
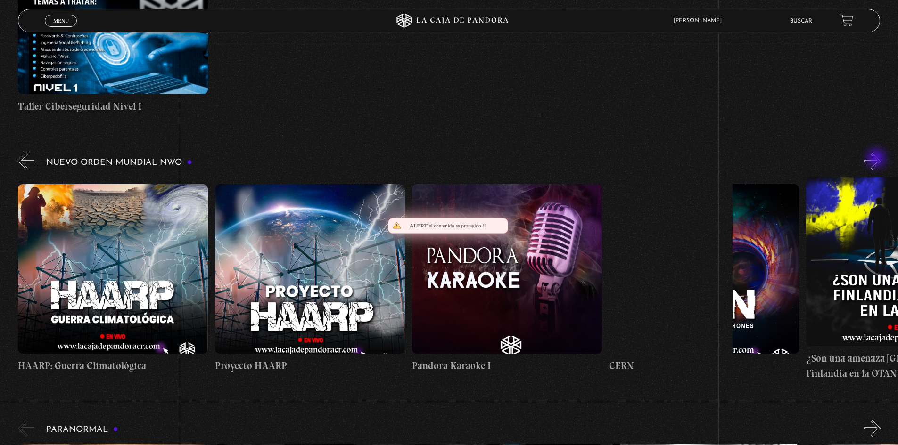
click at [877, 159] on button "»" at bounding box center [872, 161] width 16 height 16
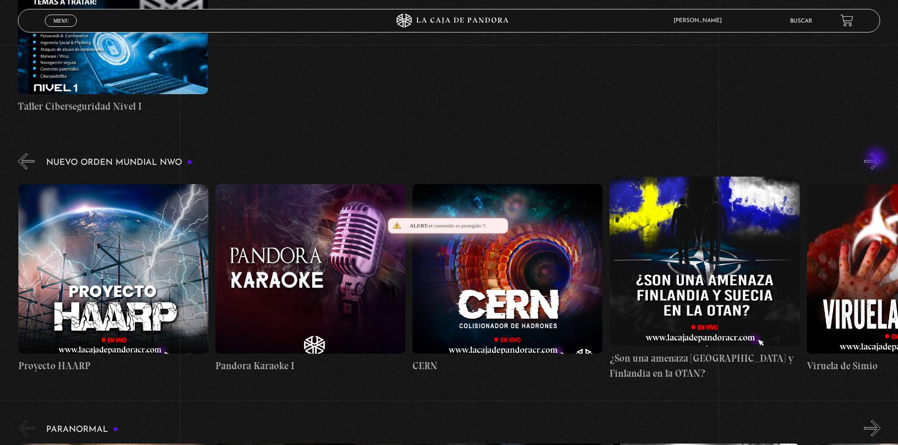
click at [876, 159] on button "»" at bounding box center [872, 161] width 16 height 16
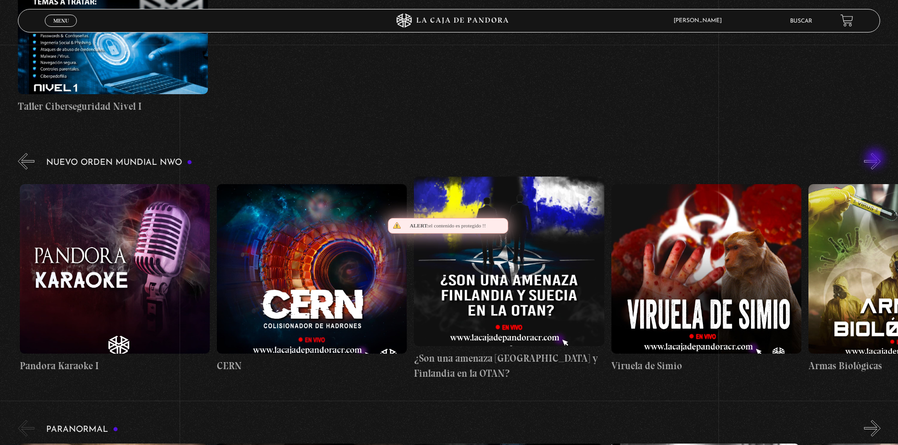
click at [876, 159] on button "»" at bounding box center [872, 161] width 16 height 16
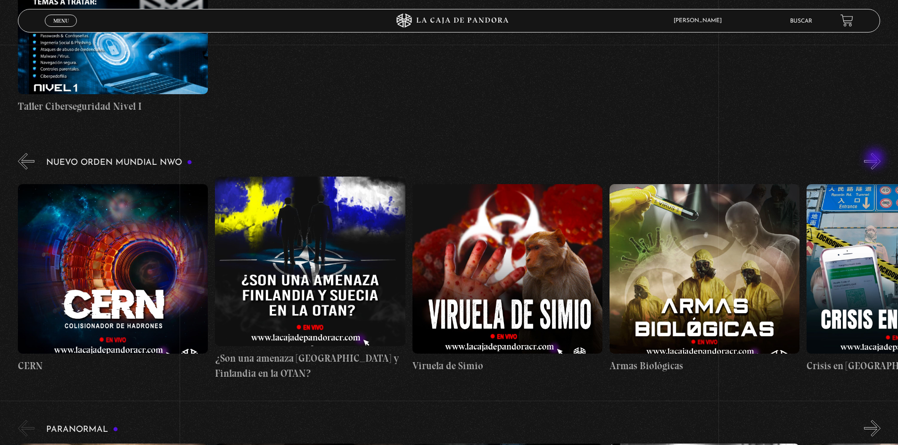
click at [876, 159] on button "»" at bounding box center [872, 161] width 16 height 16
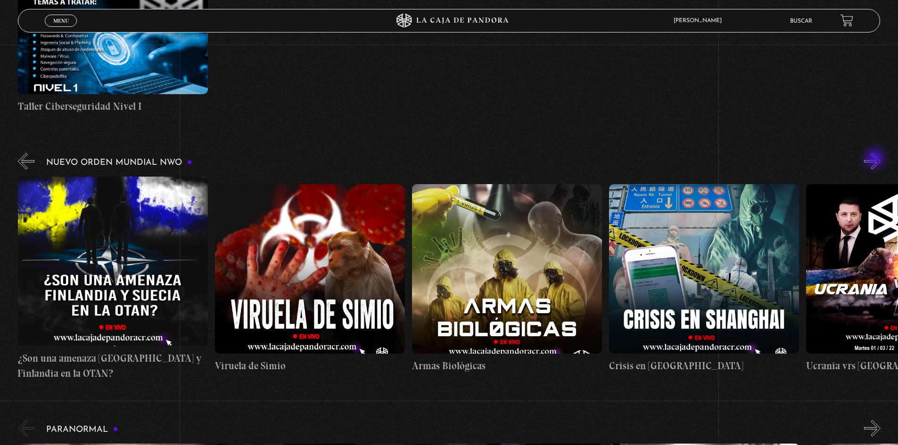
click at [876, 159] on button "»" at bounding box center [872, 161] width 16 height 16
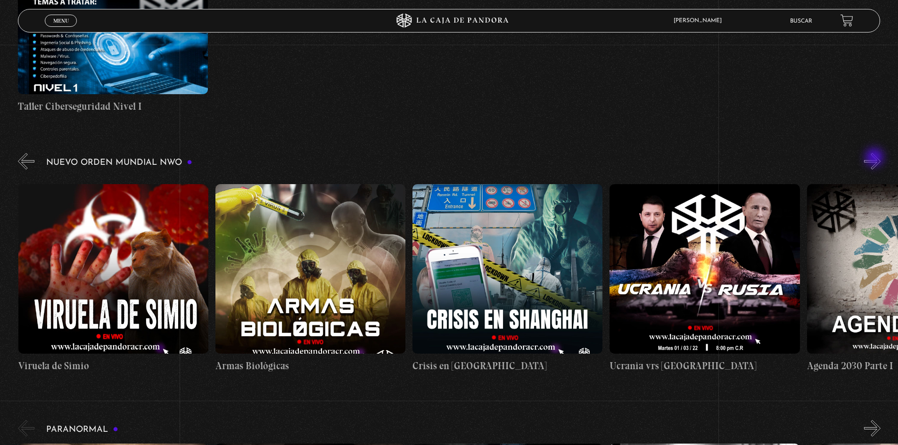
scroll to position [0, 10447]
click at [875, 158] on button "»" at bounding box center [872, 161] width 16 height 16
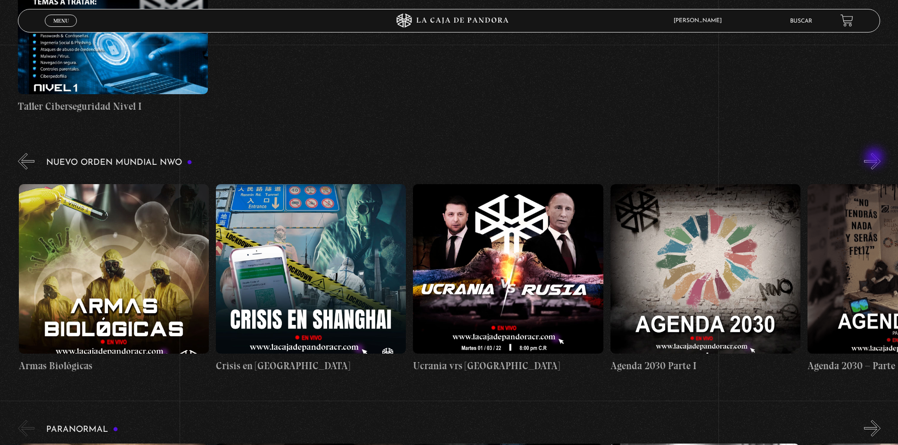
click at [875, 158] on button "»" at bounding box center [872, 161] width 16 height 16
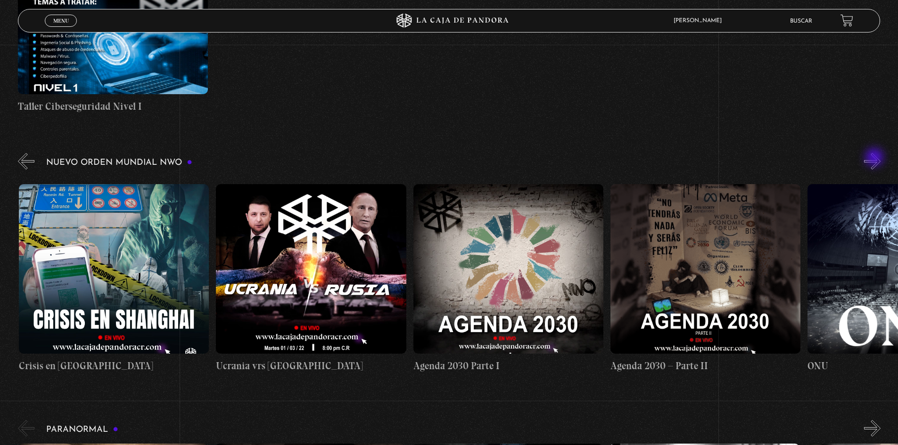
click at [875, 158] on button "»" at bounding box center [872, 161] width 16 height 16
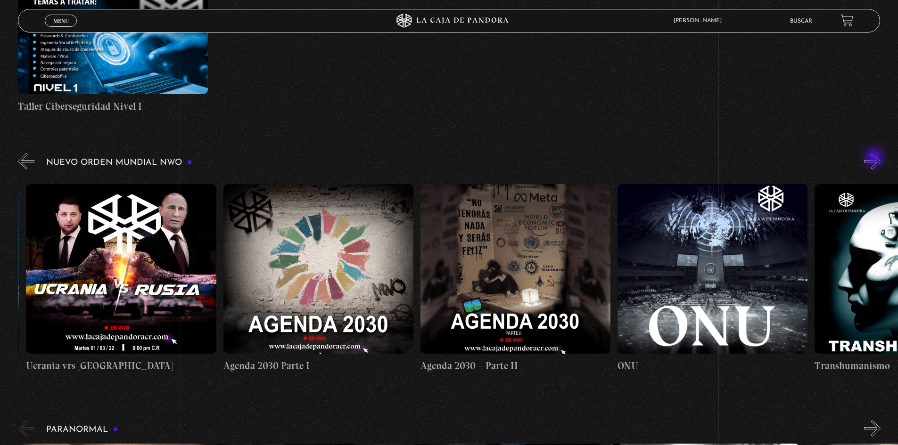
click at [875, 158] on button "»" at bounding box center [872, 161] width 16 height 16
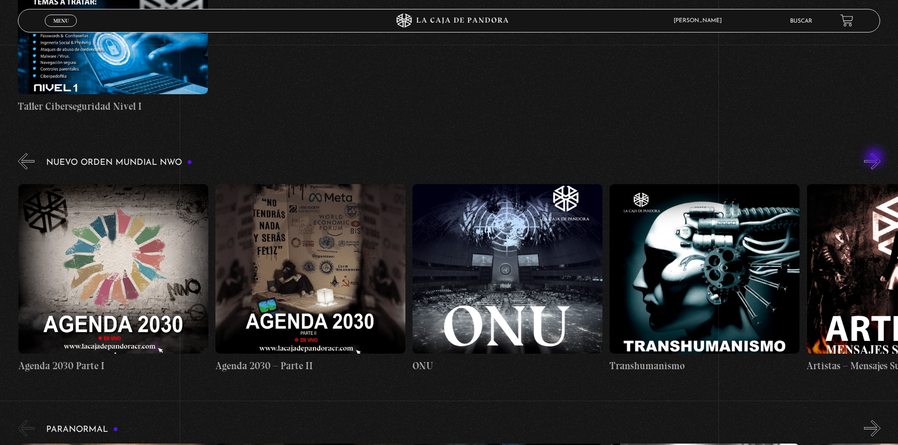
scroll to position [0, 11236]
click at [875, 158] on button "»" at bounding box center [872, 161] width 16 height 16
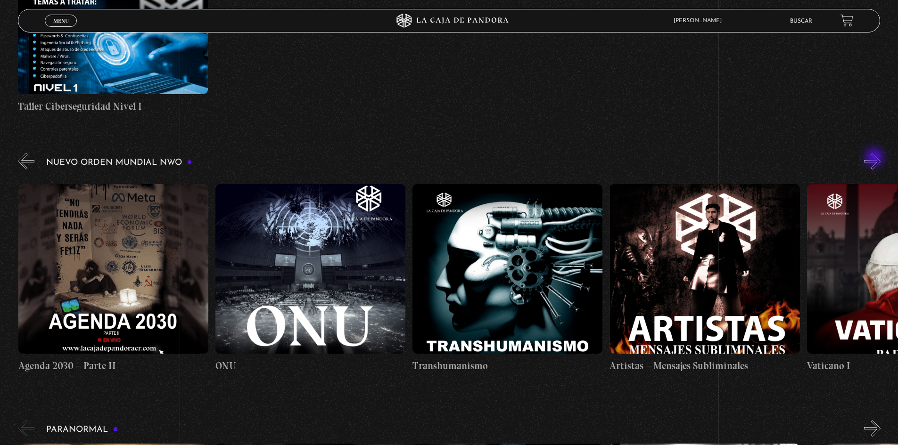
click at [875, 158] on button "»" at bounding box center [872, 161] width 16 height 16
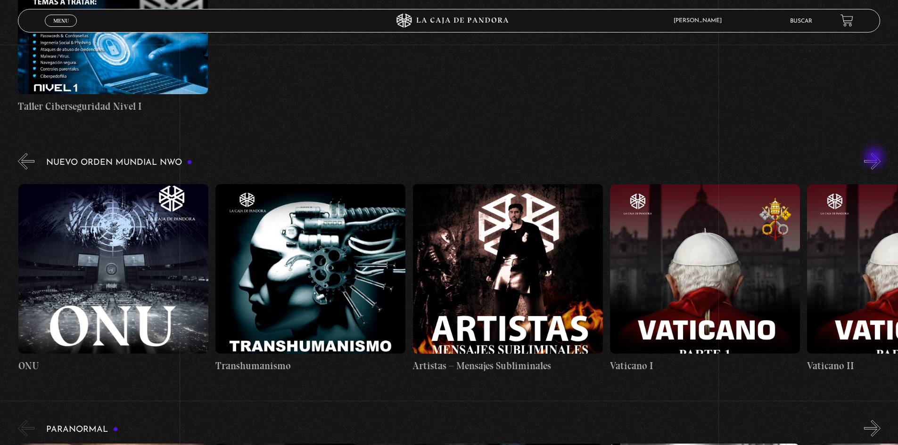
click at [875, 158] on button "»" at bounding box center [872, 161] width 16 height 16
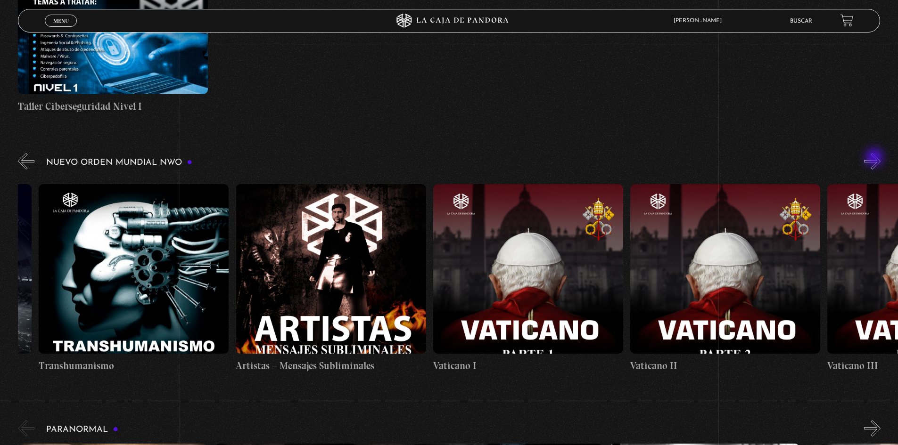
click at [875, 158] on button "»" at bounding box center [872, 161] width 16 height 16
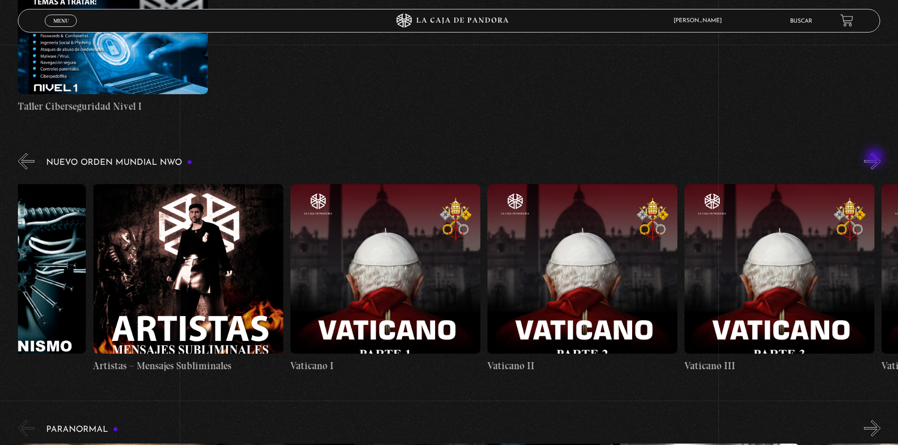
click at [875, 158] on button "»" at bounding box center [872, 161] width 16 height 16
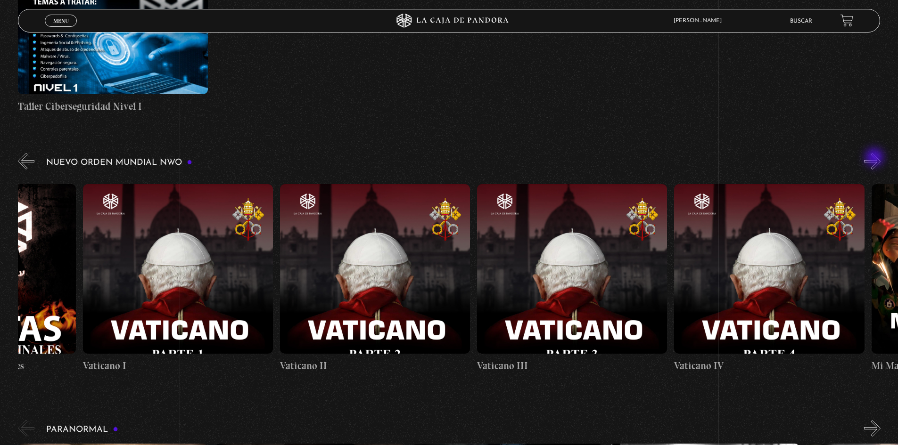
click at [875, 158] on button "»" at bounding box center [872, 161] width 16 height 16
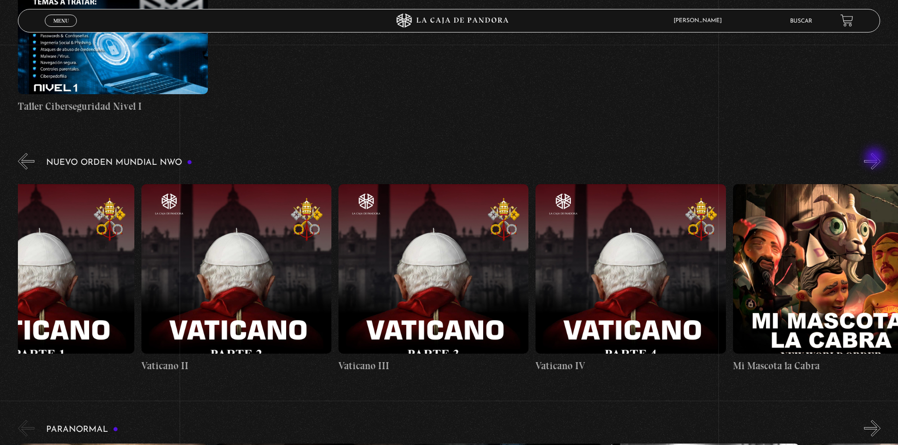
click at [875, 158] on button "»" at bounding box center [872, 161] width 16 height 16
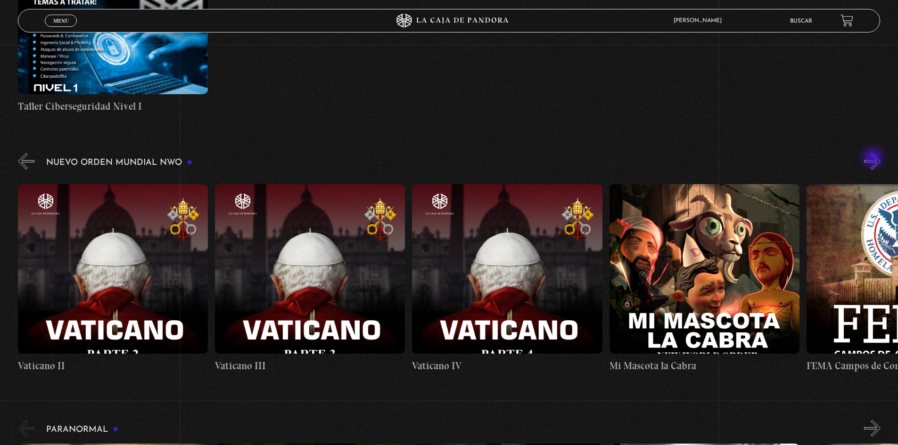
click at [874, 159] on button "»" at bounding box center [872, 161] width 16 height 16
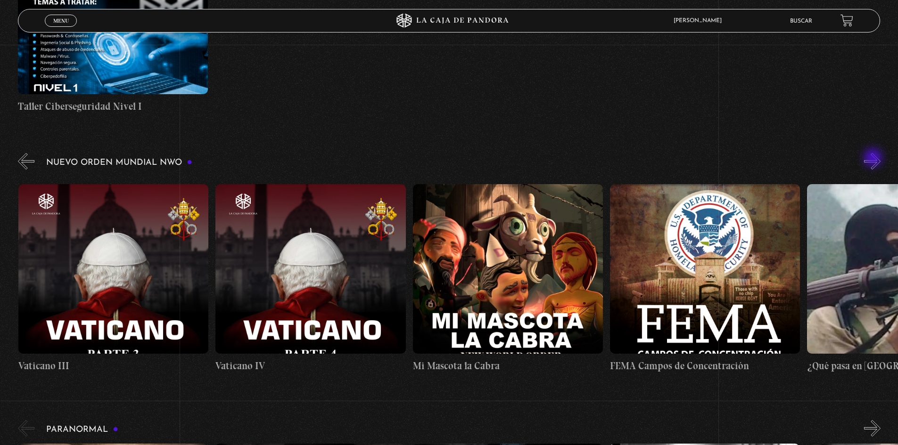
scroll to position [0, 12615]
click at [874, 159] on button "»" at bounding box center [872, 161] width 16 height 16
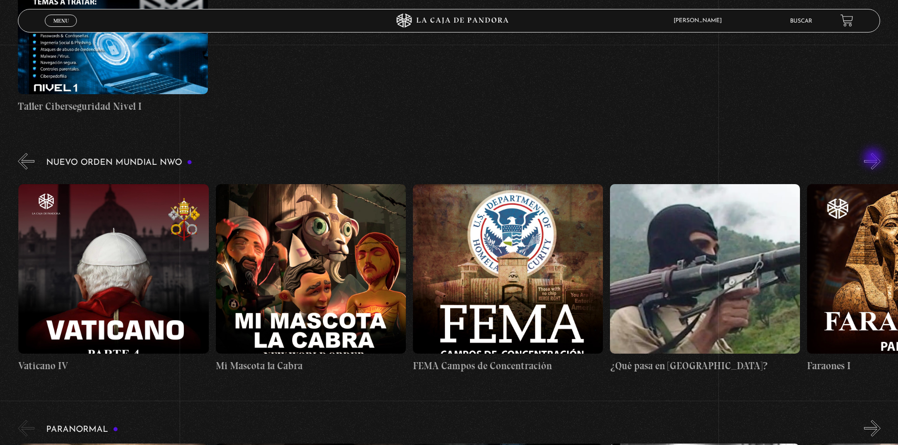
scroll to position [0, 12812]
click at [874, 159] on button "»" at bounding box center [872, 161] width 16 height 16
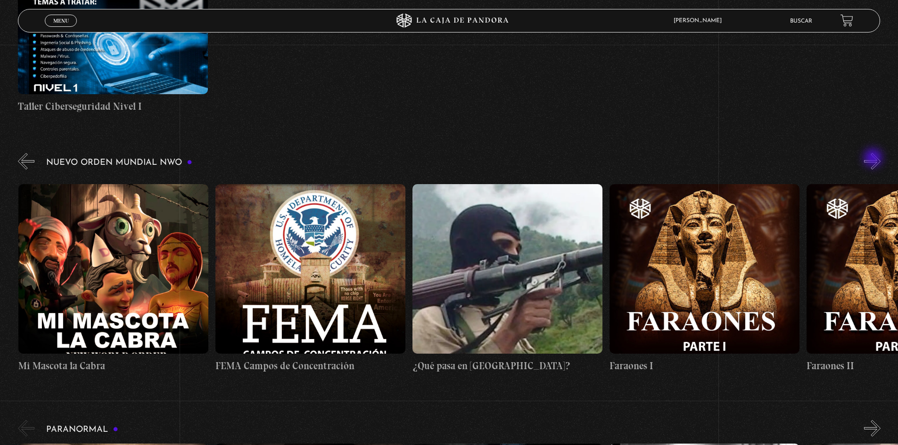
click at [874, 159] on button "»" at bounding box center [872, 161] width 16 height 16
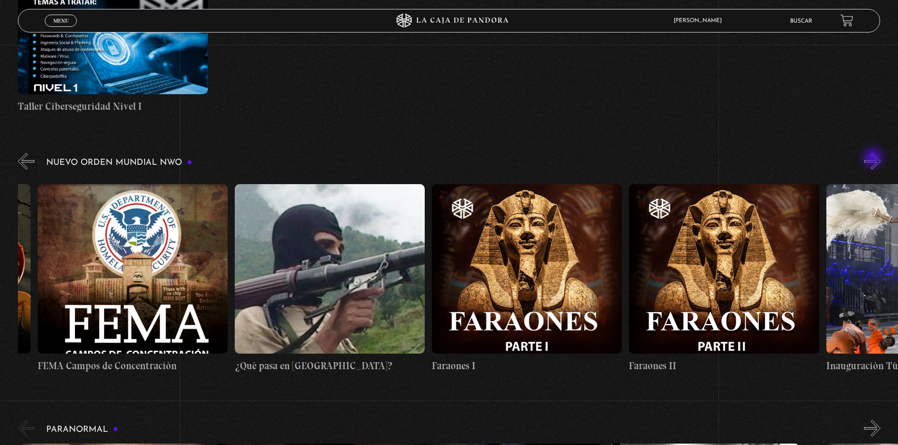
click at [874, 159] on button "»" at bounding box center [872, 161] width 16 height 16
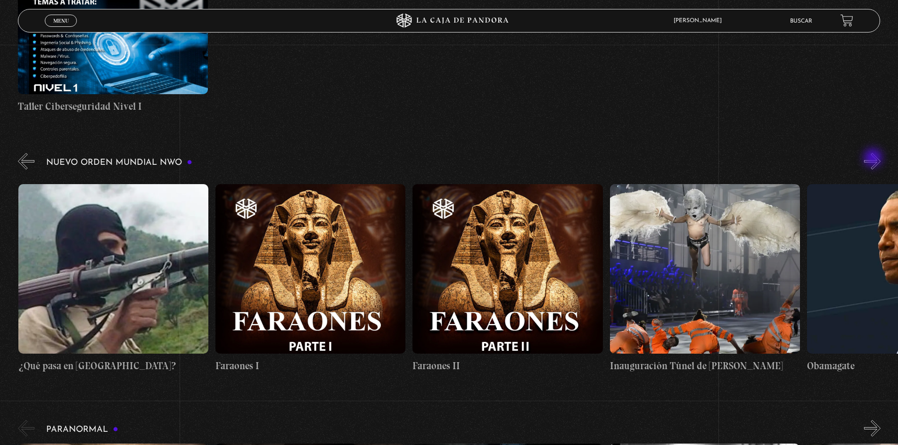
scroll to position [0, 13404]
click at [874, 159] on button "»" at bounding box center [872, 161] width 16 height 16
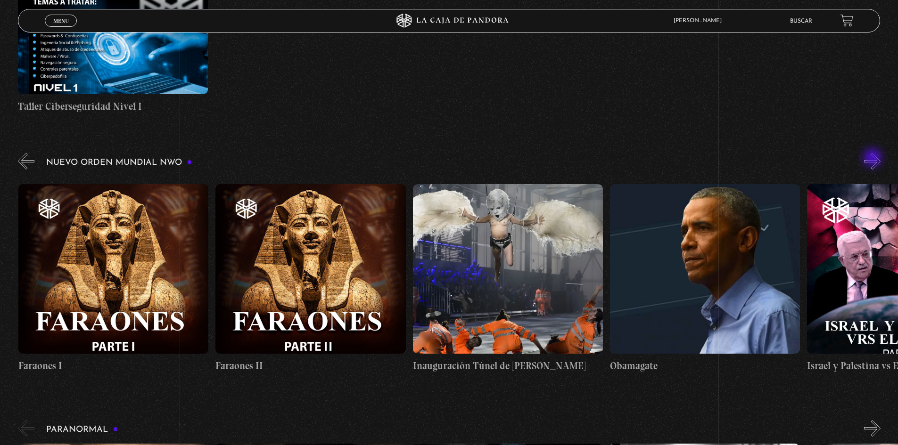
scroll to position [0, 13601]
click at [873, 159] on button "»" at bounding box center [872, 161] width 16 height 16
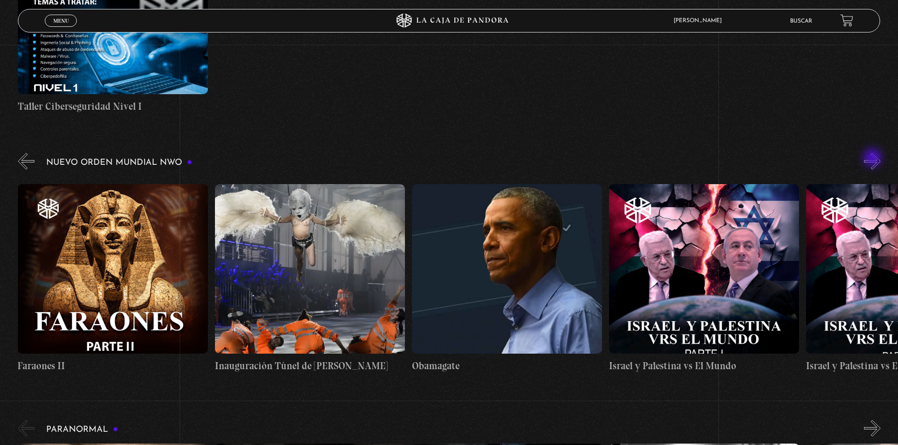
click at [873, 159] on button "»" at bounding box center [872, 161] width 16 height 16
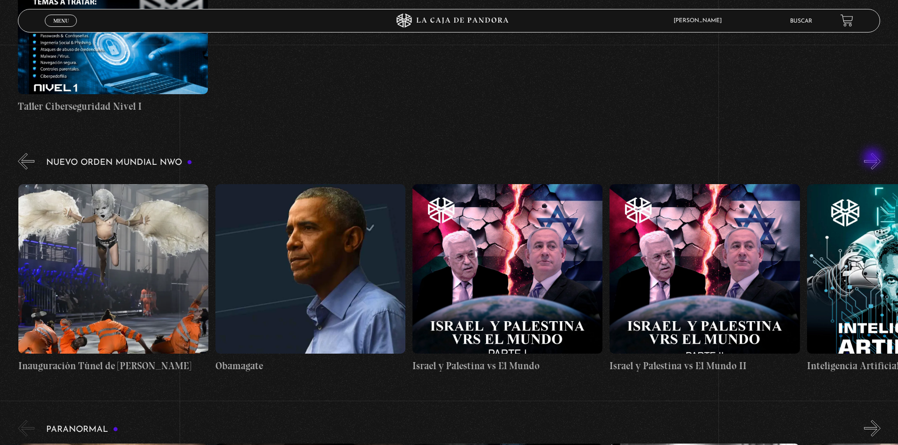
scroll to position [0, 13995]
click at [873, 159] on button "»" at bounding box center [872, 161] width 16 height 16
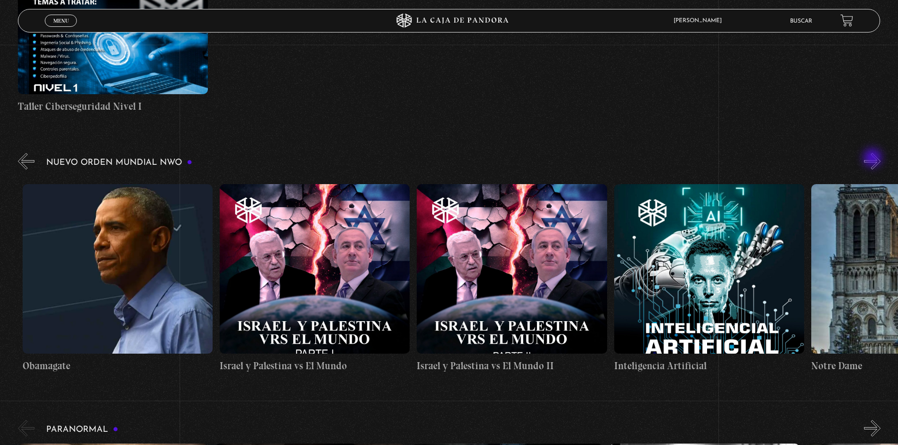
click at [873, 159] on button "»" at bounding box center [872, 161] width 16 height 16
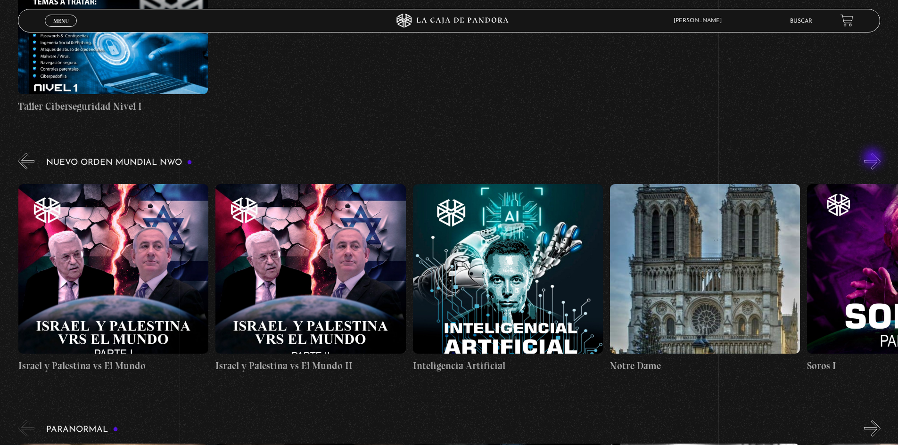
scroll to position [0, 14389]
click at [873, 159] on button "»" at bounding box center [872, 161] width 16 height 16
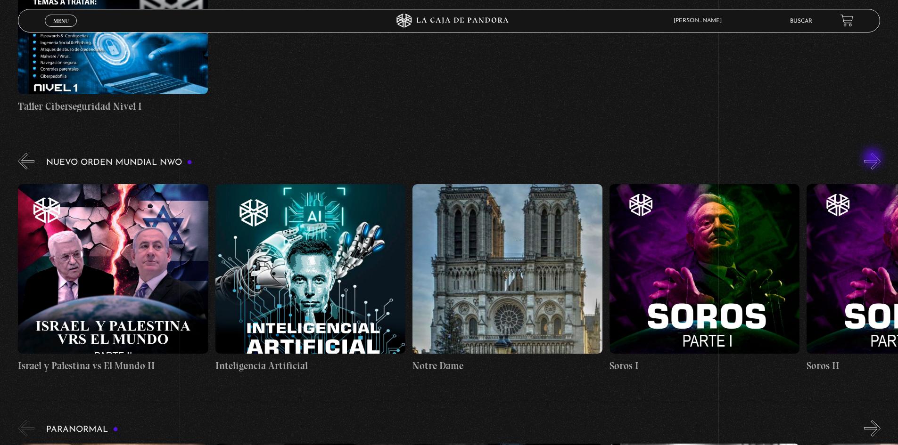
click at [873, 159] on button "»" at bounding box center [872, 161] width 16 height 16
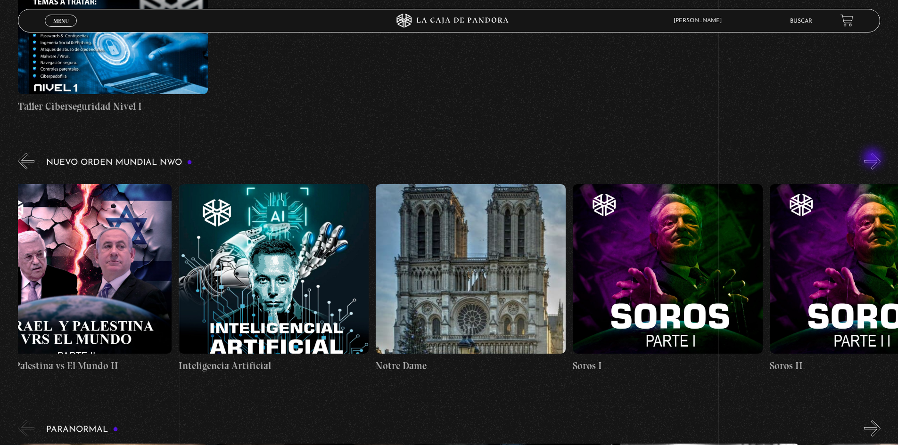
scroll to position [0, 14685]
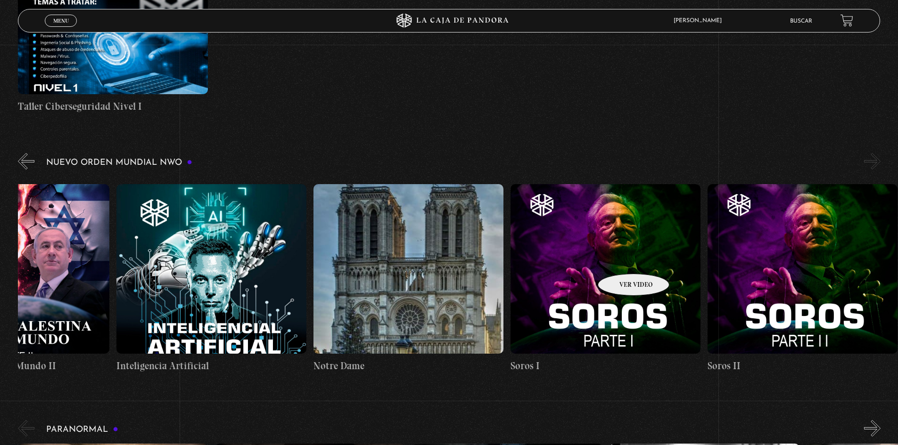
click at [621, 260] on figure at bounding box center [605, 269] width 190 height 170
click at [617, 255] on figure at bounding box center [605, 269] width 190 height 170
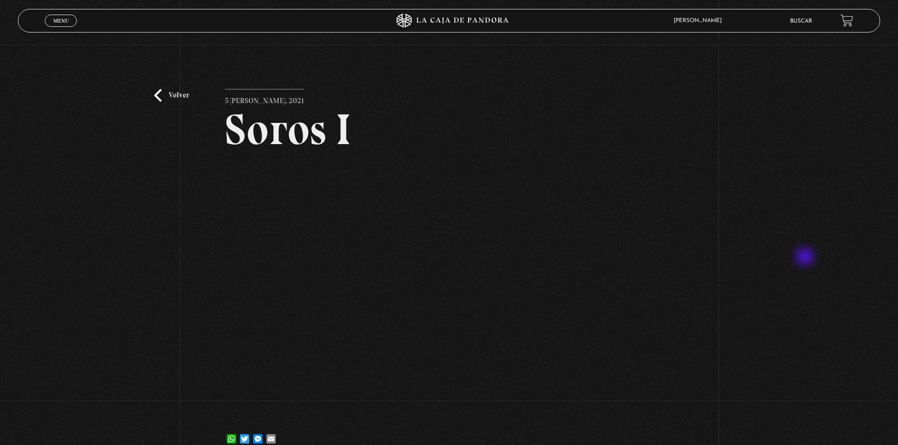
drag, startPoint x: 806, startPoint y: 258, endPoint x: 835, endPoint y: 235, distance: 37.0
click at [807, 256] on div "Volver 5 [PERSON_NAME], 2021 [PERSON_NAME] WhatsApp Twitter Messenger Email" at bounding box center [449, 253] width 898 height 416
